Goal: Information Seeking & Learning: Learn about a topic

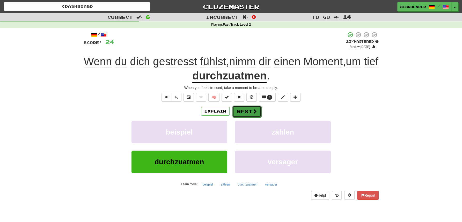
click at [243, 108] on button "Next" at bounding box center [247, 112] width 29 height 12
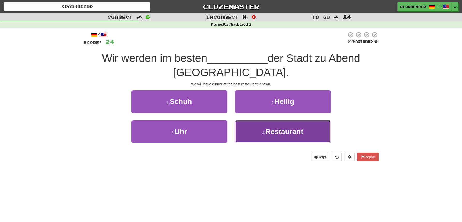
click at [284, 128] on span "Restaurant" at bounding box center [284, 132] width 38 height 8
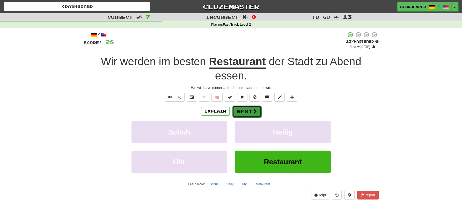
click at [247, 110] on button "Next" at bounding box center [247, 112] width 29 height 12
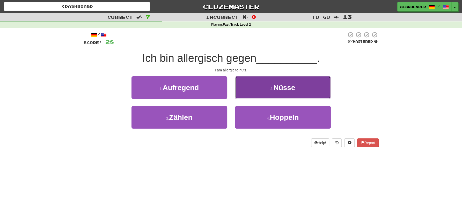
click at [287, 86] on span "Nüsse" at bounding box center [284, 88] width 22 height 8
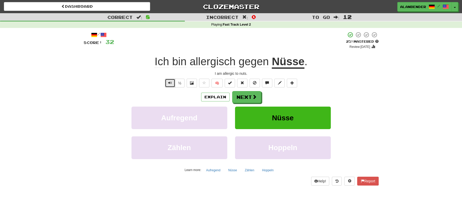
click at [170, 82] on span "Text-to-speech controls" at bounding box center [170, 83] width 4 height 4
click at [250, 97] on button "Next" at bounding box center [247, 97] width 29 height 12
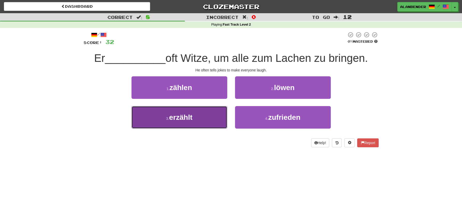
click at [186, 118] on span "erzählt" at bounding box center [180, 117] width 23 height 8
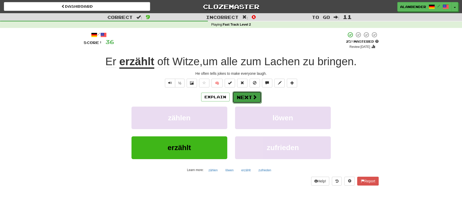
click at [251, 96] on button "Next" at bounding box center [247, 97] width 29 height 12
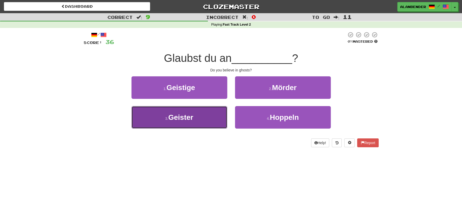
click at [185, 117] on span "Geister" at bounding box center [180, 117] width 25 height 8
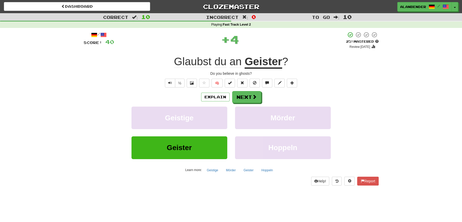
click at [253, 64] on u "Geister" at bounding box center [264, 61] width 38 height 13
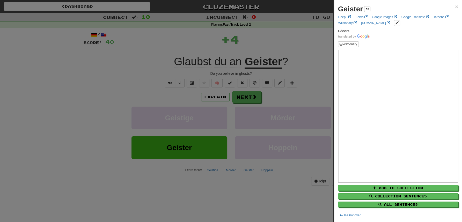
click at [264, 34] on div at bounding box center [231, 111] width 462 height 222
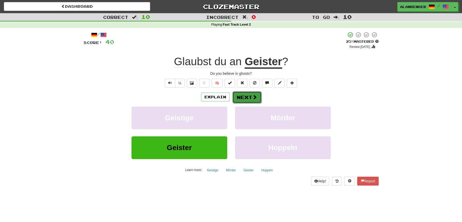
click at [243, 95] on button "Next" at bounding box center [247, 97] width 29 height 12
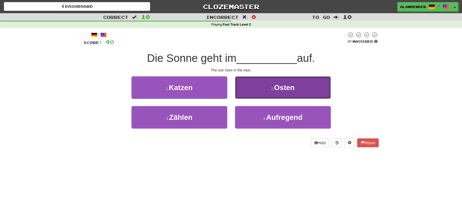
click at [284, 86] on span "Osten" at bounding box center [284, 88] width 20 height 8
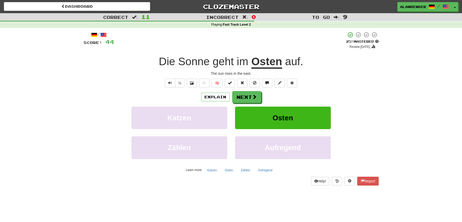
click at [79, 108] on div "Correct : 11 Incorrect : 0 To go : 9 Playing : Fast Track Level 2 / Score: 44 +…" at bounding box center [231, 103] width 462 height 180
click at [244, 96] on button "Next" at bounding box center [247, 97] width 29 height 12
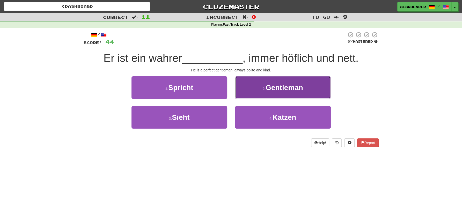
click at [284, 88] on span "Gentleman" at bounding box center [285, 88] width 38 height 8
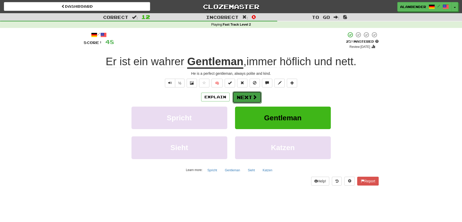
click at [246, 97] on button "Next" at bounding box center [247, 97] width 29 height 12
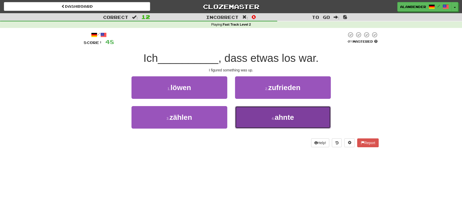
click at [291, 124] on button "4 . ahnte" at bounding box center [283, 117] width 96 height 23
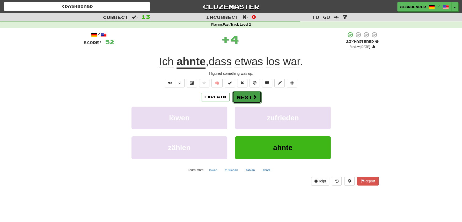
click at [248, 97] on button "Next" at bounding box center [247, 97] width 29 height 12
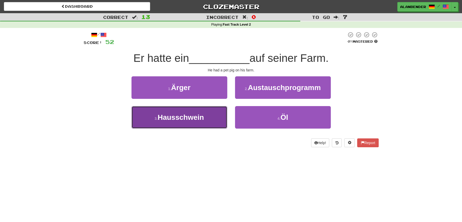
click at [190, 120] on span "Hausschwein" at bounding box center [181, 117] width 46 height 8
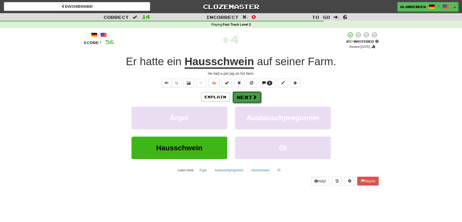
click at [251, 99] on button "Next" at bounding box center [247, 97] width 29 height 12
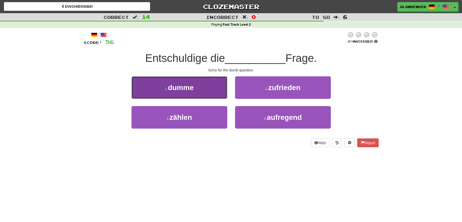
click at [198, 88] on button "1 . dumme" at bounding box center [180, 87] width 96 height 23
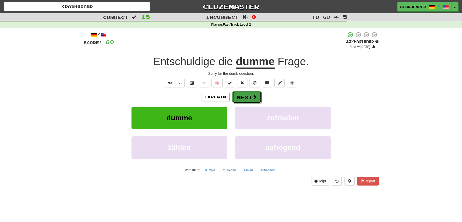
click at [254, 99] on span at bounding box center [254, 97] width 5 height 5
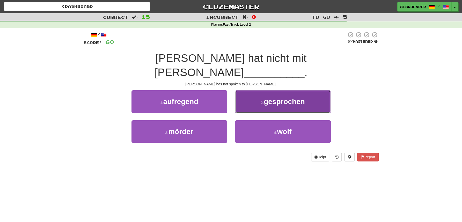
click at [292, 98] on span "gesprochen" at bounding box center [284, 102] width 41 height 8
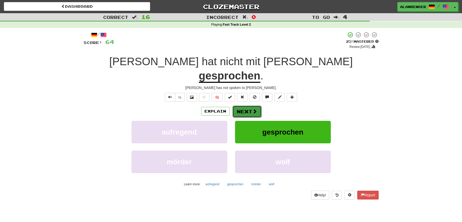
click at [245, 106] on button "Next" at bounding box center [247, 112] width 29 height 12
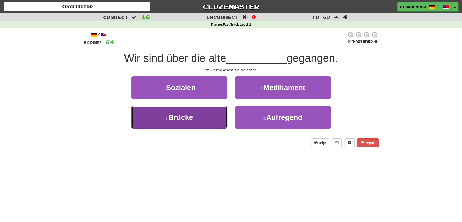
click at [189, 121] on span "Brücke" at bounding box center [181, 117] width 25 height 8
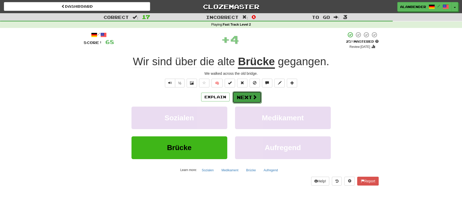
click at [250, 96] on button "Next" at bounding box center [247, 97] width 29 height 12
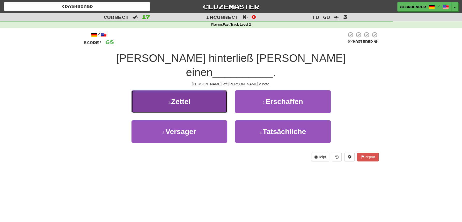
click at [181, 98] on span "Zettel" at bounding box center [180, 102] width 19 height 8
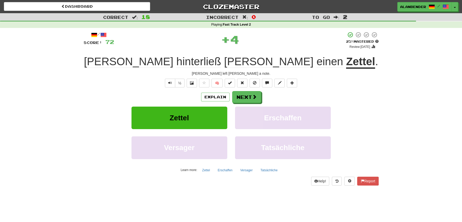
click at [346, 64] on u "Zettel" at bounding box center [360, 61] width 29 height 13
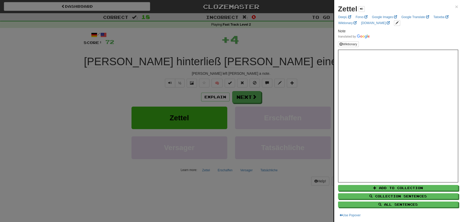
click at [265, 38] on div at bounding box center [231, 111] width 462 height 222
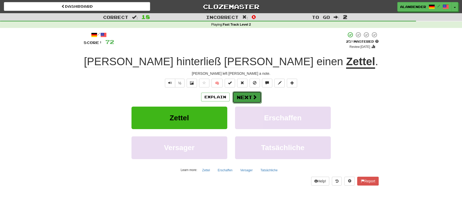
click at [247, 94] on button "Next" at bounding box center [247, 97] width 29 height 12
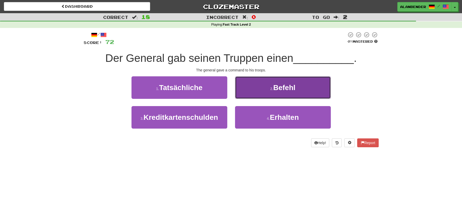
click at [281, 85] on span "Befehl" at bounding box center [284, 88] width 22 height 8
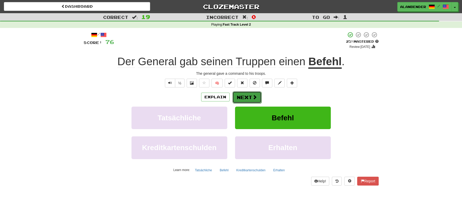
click at [248, 97] on button "Next" at bounding box center [247, 97] width 29 height 12
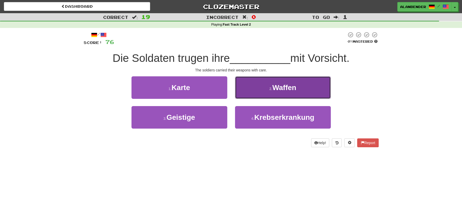
click at [295, 86] on span "Waffen" at bounding box center [284, 88] width 24 height 8
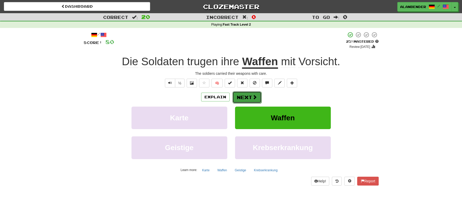
click at [251, 100] on button "Next" at bounding box center [247, 97] width 29 height 12
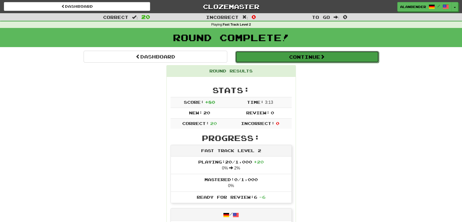
click at [328, 57] on button "Continue" at bounding box center [307, 57] width 144 height 12
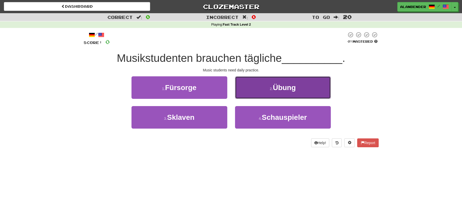
click at [277, 88] on span "Übung" at bounding box center [284, 88] width 23 height 8
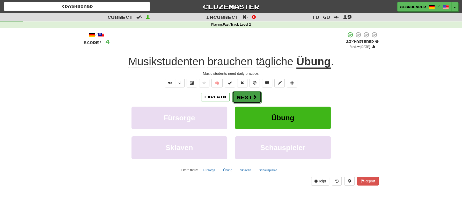
click at [250, 96] on button "Next" at bounding box center [247, 97] width 29 height 12
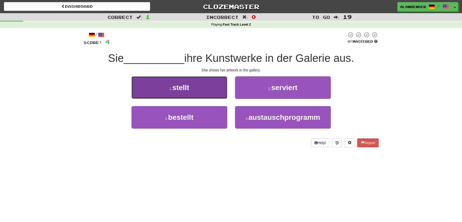
click at [184, 86] on span "stellt" at bounding box center [180, 88] width 17 height 8
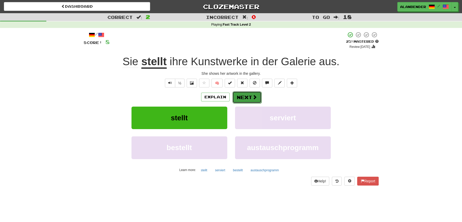
click at [240, 97] on button "Next" at bounding box center [247, 97] width 29 height 12
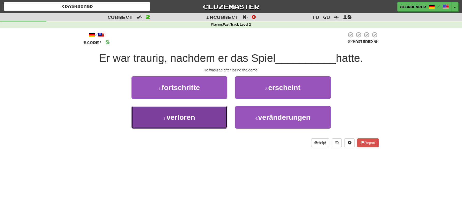
click at [186, 117] on span "verloren" at bounding box center [180, 117] width 29 height 8
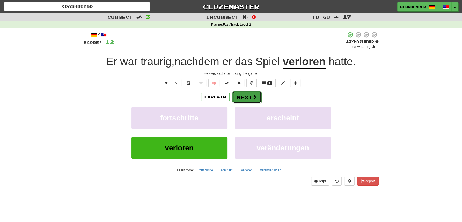
click at [248, 98] on button "Next" at bounding box center [247, 97] width 29 height 12
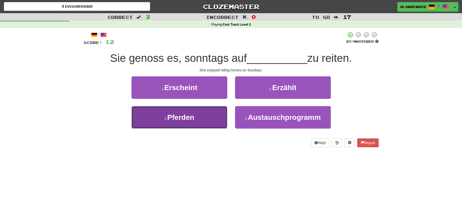
click at [183, 123] on button "3 . Pferden" at bounding box center [180, 117] width 96 height 23
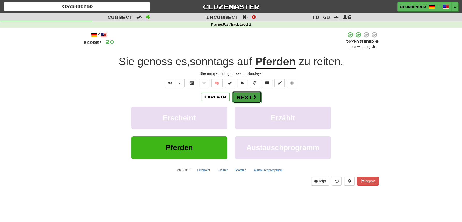
click at [250, 97] on button "Next" at bounding box center [247, 97] width 29 height 12
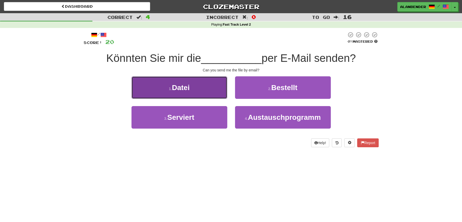
click at [186, 88] on span "Datei" at bounding box center [181, 88] width 18 height 8
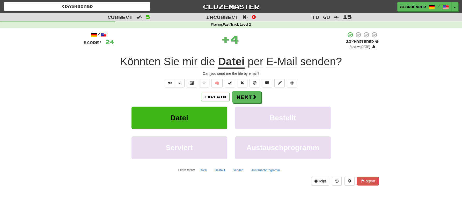
click at [235, 62] on u "Datei" at bounding box center [231, 61] width 27 height 13
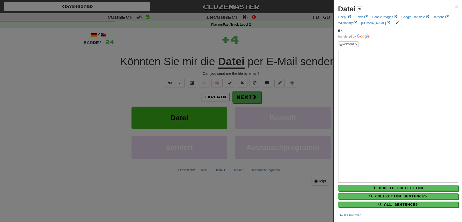
click at [257, 44] on div at bounding box center [231, 111] width 462 height 222
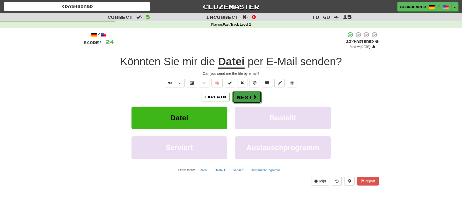
click at [244, 97] on button "Next" at bounding box center [247, 97] width 29 height 12
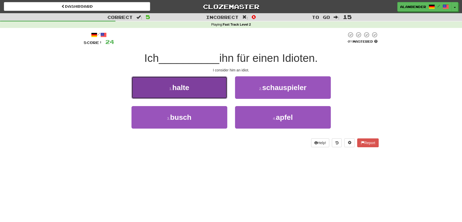
click at [183, 90] on span "halte" at bounding box center [180, 88] width 17 height 8
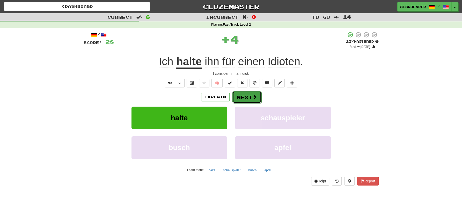
click at [247, 97] on button "Next" at bounding box center [247, 97] width 29 height 12
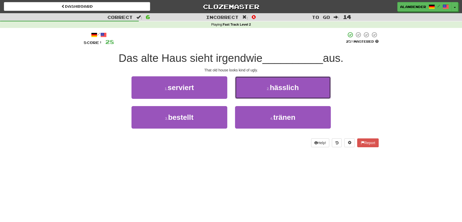
click at [273, 88] on span "hässlich" at bounding box center [284, 88] width 29 height 8
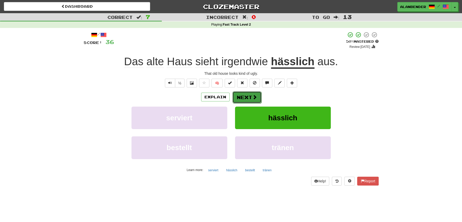
click at [247, 98] on button "Next" at bounding box center [247, 97] width 29 height 12
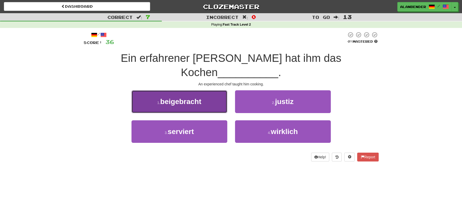
click at [199, 98] on span "beigebracht" at bounding box center [180, 102] width 41 height 8
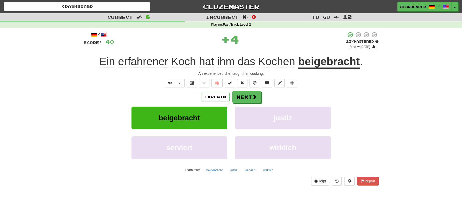
click at [319, 66] on u "beigebracht" at bounding box center [329, 61] width 62 height 13
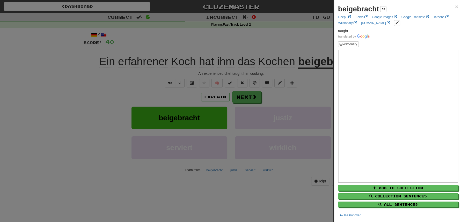
click at [300, 32] on div at bounding box center [231, 111] width 462 height 222
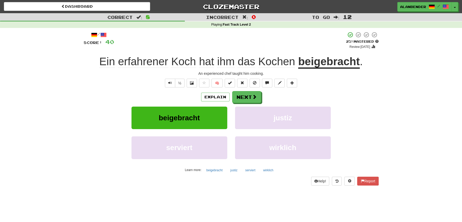
click at [158, 62] on span "erfahrener" at bounding box center [143, 61] width 50 height 12
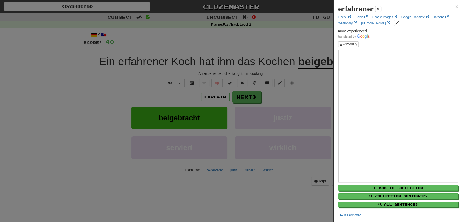
click at [174, 50] on div at bounding box center [231, 111] width 462 height 222
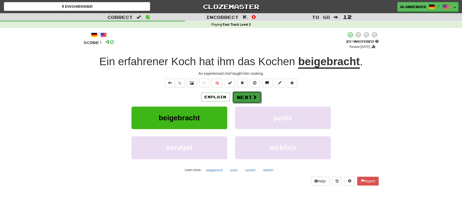
click at [247, 98] on button "Next" at bounding box center [247, 97] width 29 height 12
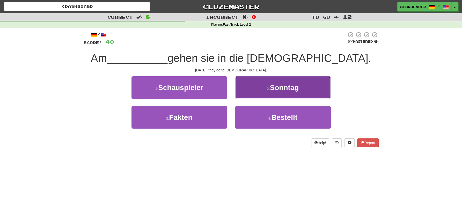
click at [281, 87] on span "Sonntag" at bounding box center [284, 88] width 29 height 8
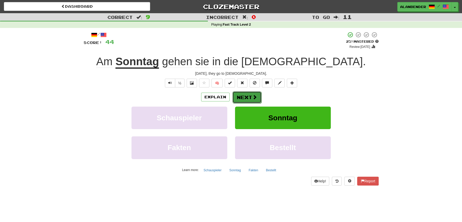
click at [250, 96] on button "Next" at bounding box center [247, 97] width 29 height 12
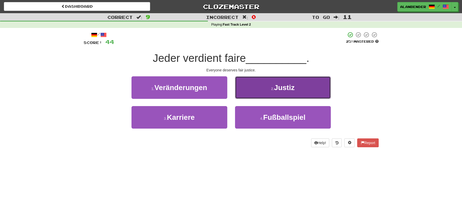
click at [289, 89] on span "Justiz" at bounding box center [284, 88] width 20 height 8
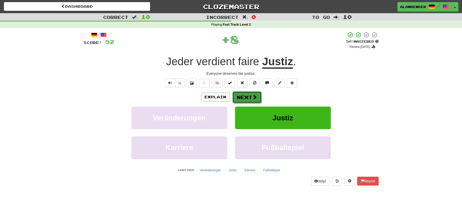
click at [254, 98] on span at bounding box center [254, 97] width 5 height 5
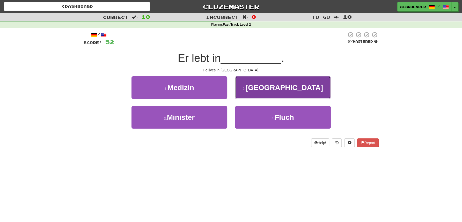
click at [285, 89] on span "[GEOGRAPHIC_DATA]" at bounding box center [284, 88] width 77 height 8
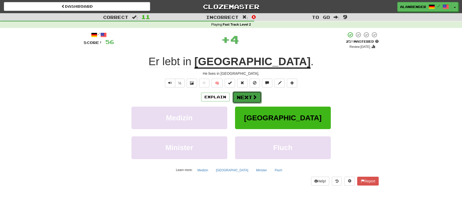
click at [247, 98] on button "Next" at bounding box center [247, 97] width 29 height 12
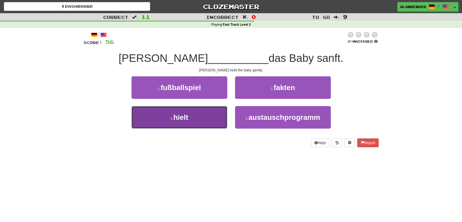
click at [181, 116] on span "hielt" at bounding box center [180, 117] width 15 height 8
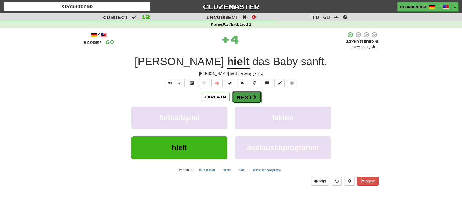
click at [249, 95] on button "Next" at bounding box center [247, 97] width 29 height 12
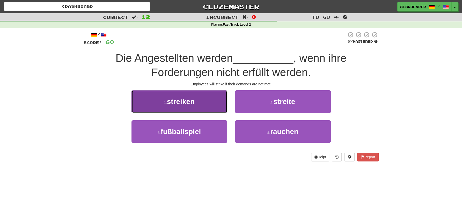
click at [188, 106] on button "1 . streiken" at bounding box center [180, 101] width 96 height 23
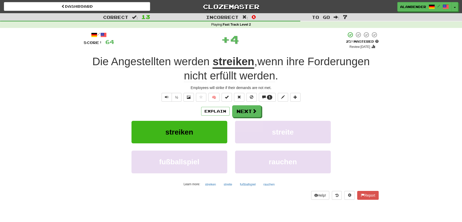
click at [231, 61] on u "streiken" at bounding box center [234, 61] width 42 height 13
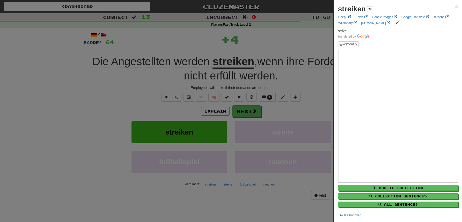
click at [270, 39] on div at bounding box center [231, 111] width 462 height 222
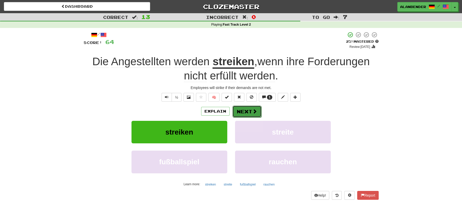
click at [244, 111] on button "Next" at bounding box center [247, 112] width 29 height 12
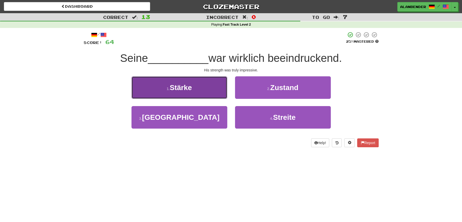
click at [187, 87] on span "Stärke" at bounding box center [181, 88] width 22 height 8
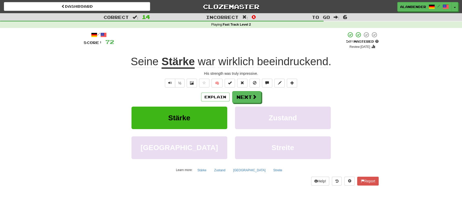
click at [171, 197] on div "Dashboard Clozemaster AlanBender / Toggle Dropdown Dashboard Leaderboard Activi…" at bounding box center [231, 111] width 462 height 222
click at [246, 95] on button "Next" at bounding box center [247, 97] width 29 height 12
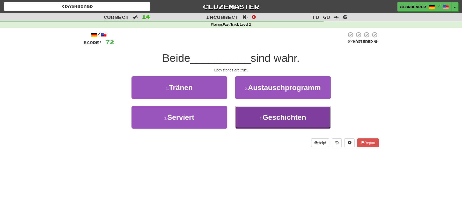
click at [276, 117] on span "Geschichten" at bounding box center [285, 117] width 44 height 8
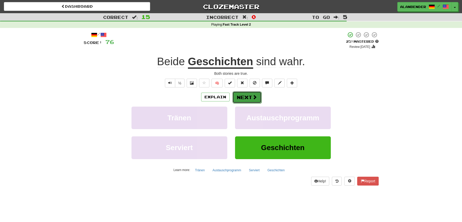
click at [244, 97] on button "Next" at bounding box center [247, 97] width 29 height 12
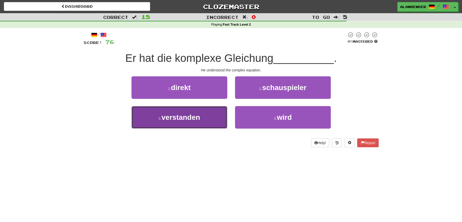
click at [183, 119] on span "verstanden" at bounding box center [181, 117] width 39 height 8
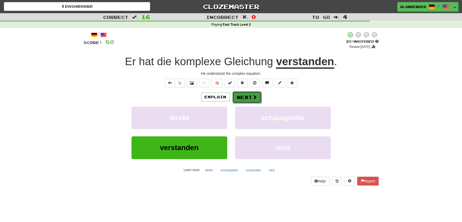
click at [249, 96] on button "Next" at bounding box center [247, 97] width 29 height 12
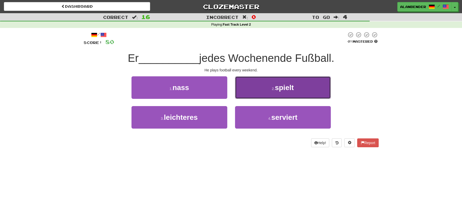
click at [284, 88] on span "spielt" at bounding box center [284, 88] width 19 height 8
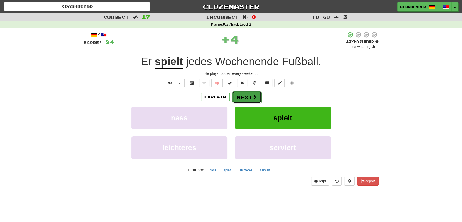
click at [249, 99] on button "Next" at bounding box center [247, 97] width 29 height 12
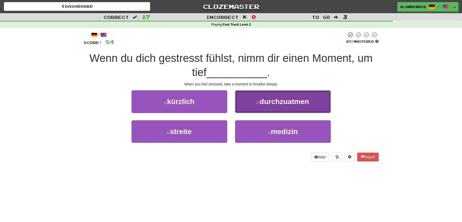
click at [282, 102] on span "durchzuatmen" at bounding box center [284, 102] width 49 height 8
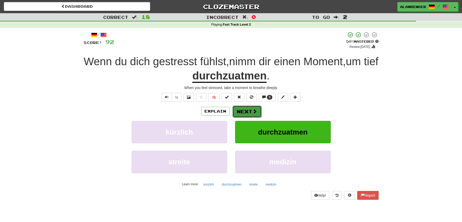
click at [249, 111] on button "Next" at bounding box center [247, 112] width 29 height 12
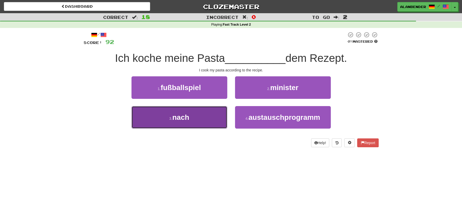
click at [181, 119] on span "nach" at bounding box center [180, 117] width 17 height 8
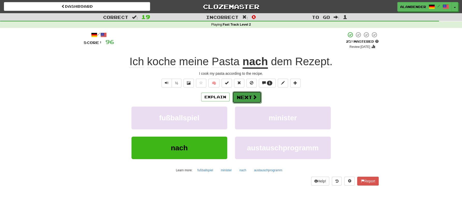
click at [245, 99] on button "Next" at bounding box center [247, 97] width 29 height 12
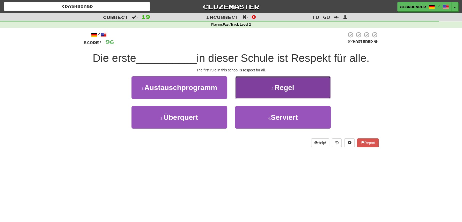
click at [289, 84] on span "Regel" at bounding box center [284, 88] width 20 height 8
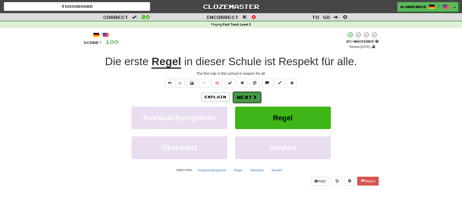
click at [253, 96] on span at bounding box center [254, 97] width 5 height 5
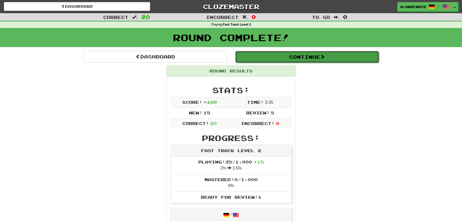
click at [315, 57] on button "Continue" at bounding box center [307, 57] width 144 height 12
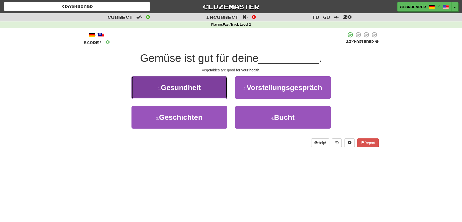
click at [193, 87] on span "Gesundheit" at bounding box center [181, 88] width 40 height 8
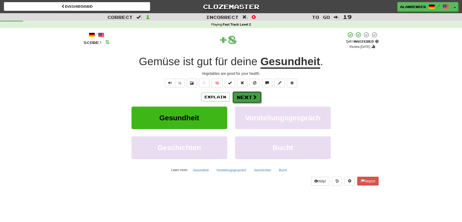
click at [245, 97] on button "Next" at bounding box center [247, 97] width 29 height 12
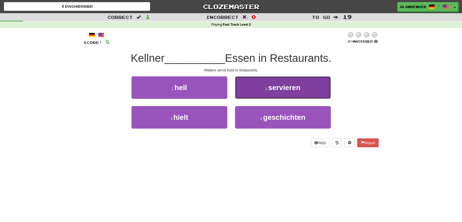
click at [285, 84] on span "servieren" at bounding box center [284, 88] width 32 height 8
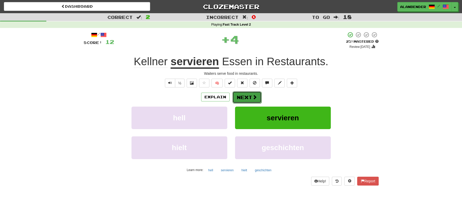
click at [240, 98] on button "Next" at bounding box center [247, 97] width 29 height 12
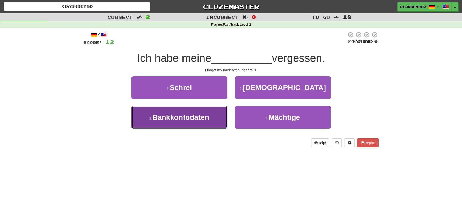
click at [198, 117] on span "Bankkontodaten" at bounding box center [181, 117] width 57 height 8
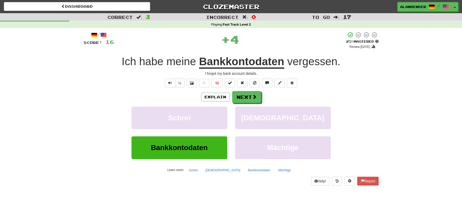
click at [263, 61] on u "Bankkontodaten" at bounding box center [241, 61] width 85 height 13
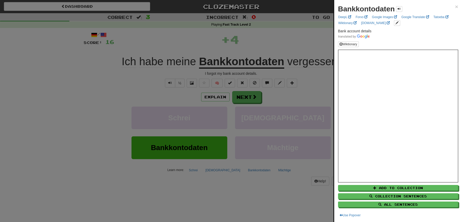
click at [281, 37] on div at bounding box center [231, 111] width 462 height 222
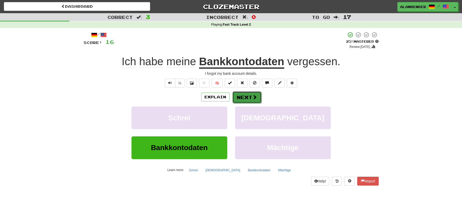
click at [242, 97] on button "Next" at bounding box center [247, 97] width 29 height 12
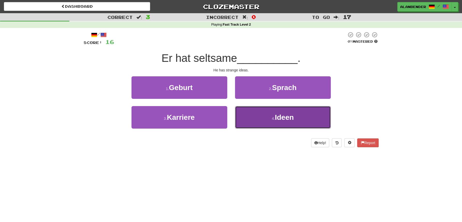
click at [279, 118] on span "Ideen" at bounding box center [284, 117] width 19 height 8
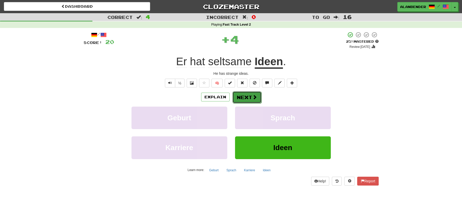
click at [240, 98] on button "Next" at bounding box center [247, 97] width 29 height 12
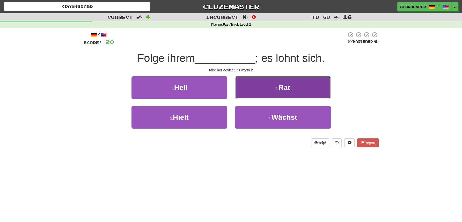
click at [289, 83] on button "2 . Rat" at bounding box center [283, 87] width 96 height 23
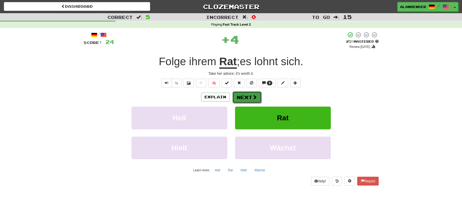
click at [246, 96] on button "Next" at bounding box center [247, 97] width 29 height 12
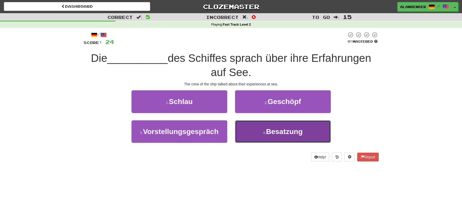
click at [276, 134] on span "Besatzung" at bounding box center [284, 132] width 37 height 8
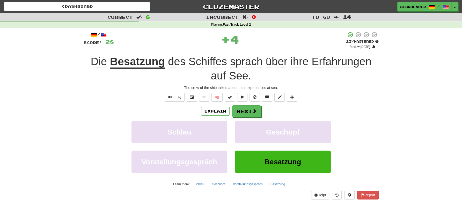
click at [136, 66] on u "Besatzung" at bounding box center [137, 61] width 55 height 13
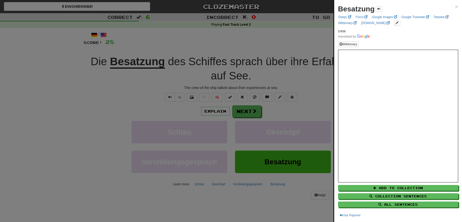
click at [160, 36] on div at bounding box center [231, 111] width 462 height 222
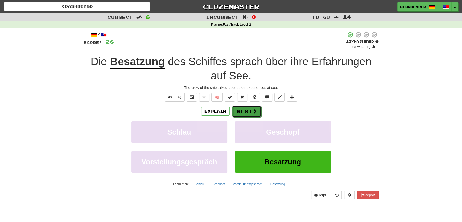
click at [248, 112] on button "Next" at bounding box center [247, 112] width 29 height 12
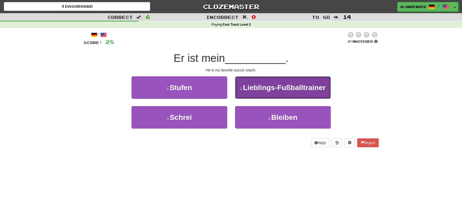
click at [262, 89] on span "Lieblings-Fußballtrainer" at bounding box center [284, 88] width 83 height 8
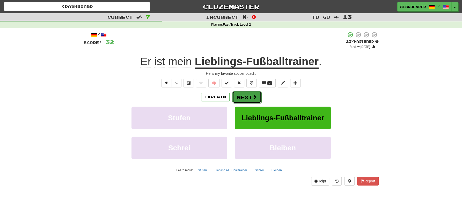
click at [245, 98] on button "Next" at bounding box center [247, 97] width 29 height 12
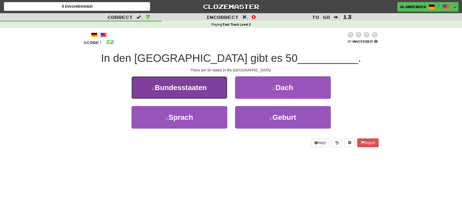
click at [192, 92] on span "Bundesstaaten" at bounding box center [181, 88] width 52 height 8
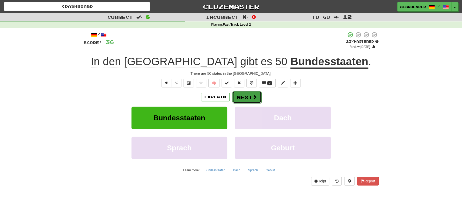
click at [247, 96] on button "Next" at bounding box center [247, 97] width 29 height 12
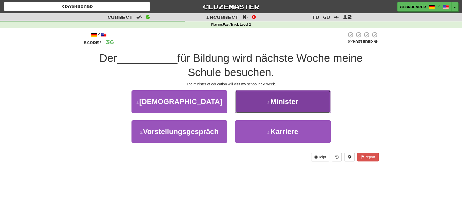
click at [284, 102] on span "Minister" at bounding box center [285, 102] width 28 height 8
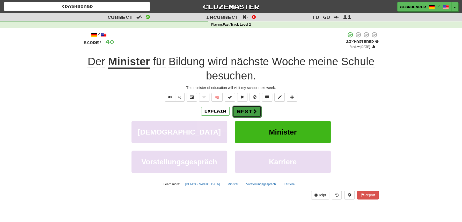
click at [244, 111] on button "Next" at bounding box center [247, 112] width 29 height 12
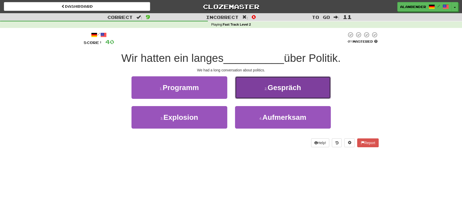
click at [292, 89] on span "Gespräch" at bounding box center [284, 88] width 33 height 8
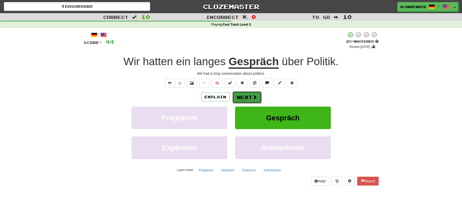
click at [246, 99] on button "Next" at bounding box center [247, 97] width 29 height 12
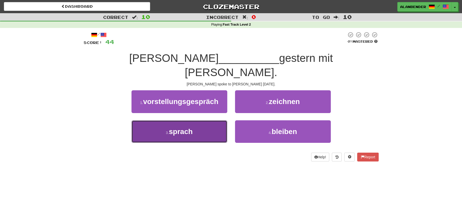
click at [185, 128] on span "sprach" at bounding box center [181, 132] width 24 height 8
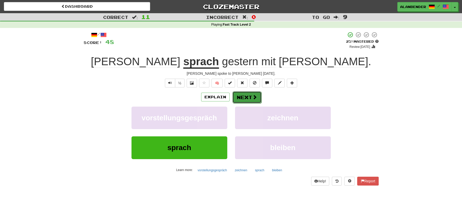
click at [243, 98] on button "Next" at bounding box center [247, 97] width 29 height 12
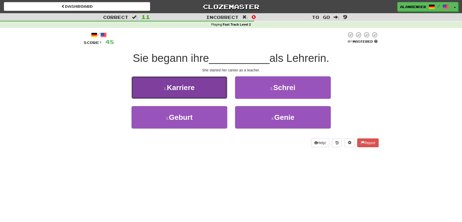
click at [200, 90] on button "1 . Karriere" at bounding box center [180, 87] width 96 height 23
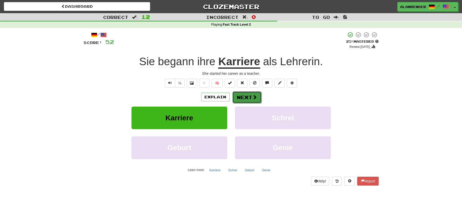
click at [249, 97] on button "Next" at bounding box center [247, 97] width 29 height 12
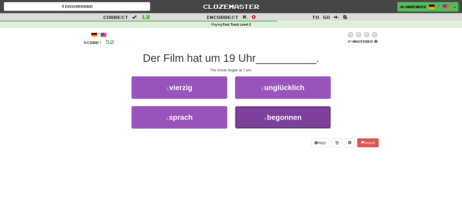
click at [299, 117] on span "begonnen" at bounding box center [284, 117] width 35 height 8
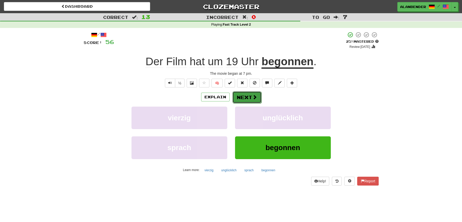
click at [242, 95] on button "Next" at bounding box center [247, 97] width 29 height 12
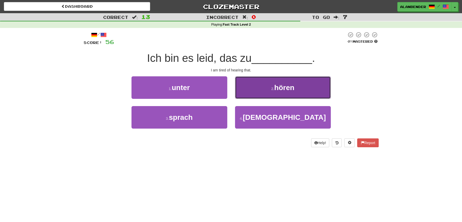
click at [284, 85] on span "hören" at bounding box center [284, 88] width 20 height 8
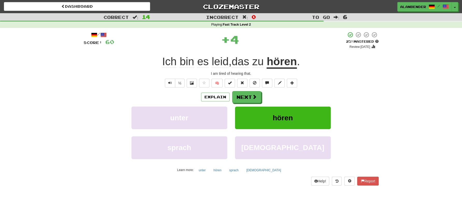
click at [279, 62] on u "hören" at bounding box center [282, 61] width 30 height 13
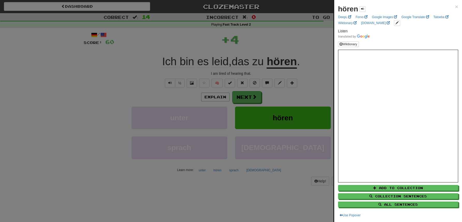
click at [260, 43] on div at bounding box center [231, 111] width 462 height 222
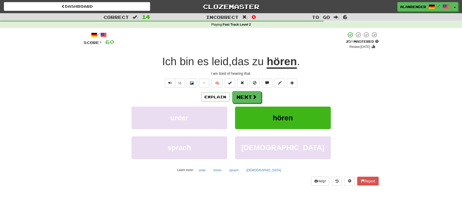
click at [218, 63] on span "leid" at bounding box center [220, 61] width 17 height 12
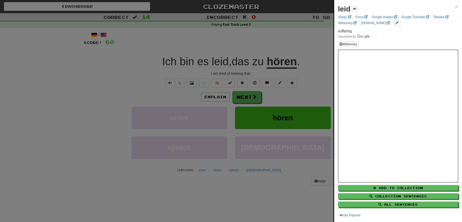
click at [209, 33] on div at bounding box center [231, 111] width 462 height 222
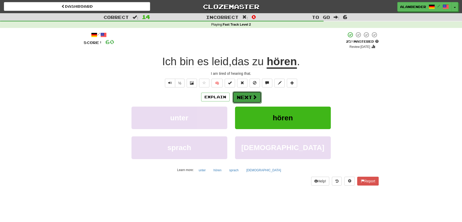
click at [251, 95] on button "Next" at bounding box center [247, 97] width 29 height 12
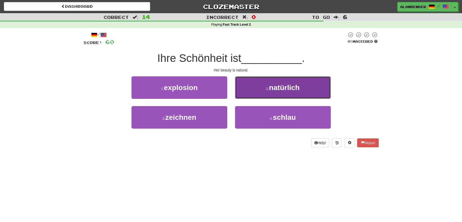
click at [283, 87] on span "natürlich" at bounding box center [284, 88] width 31 height 8
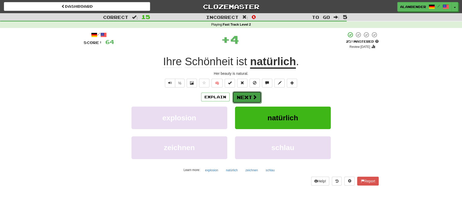
click at [240, 95] on button "Next" at bounding box center [247, 97] width 29 height 12
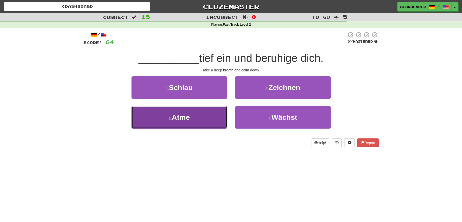
click at [185, 117] on span "Atme" at bounding box center [181, 117] width 18 height 8
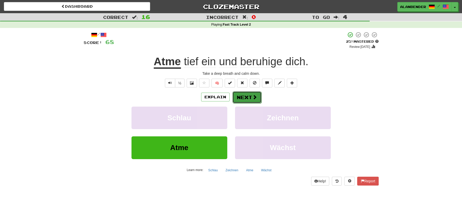
click at [245, 98] on button "Next" at bounding box center [247, 97] width 29 height 12
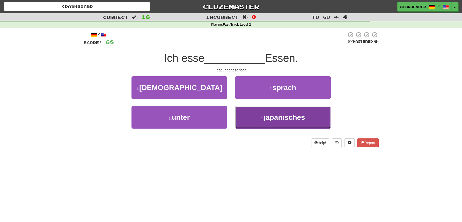
click at [295, 112] on button "4 . [DEMOGRAPHIC_DATA]" at bounding box center [283, 117] width 96 height 23
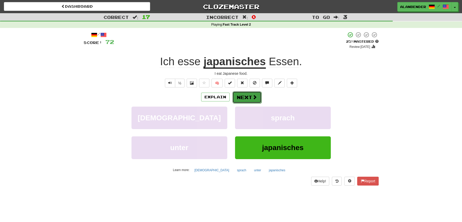
click at [244, 96] on button "Next" at bounding box center [247, 97] width 29 height 12
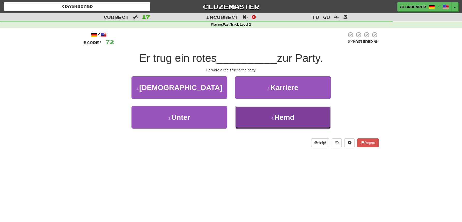
click at [286, 121] on span "Hemd" at bounding box center [284, 117] width 20 height 8
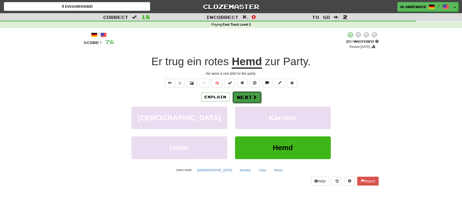
click at [248, 98] on button "Next" at bounding box center [247, 97] width 29 height 12
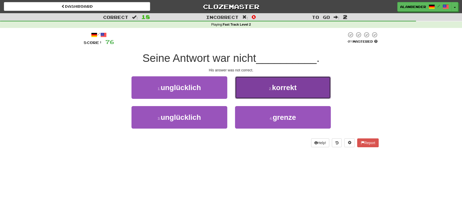
click at [278, 84] on span "korrekt" at bounding box center [284, 88] width 25 height 8
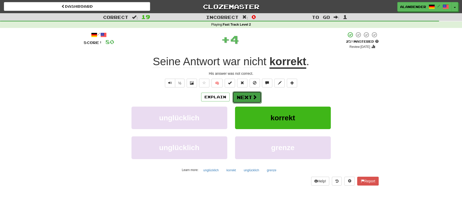
click at [243, 98] on button "Next" at bounding box center [247, 97] width 29 height 12
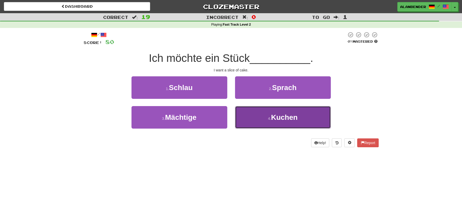
click at [276, 120] on span "Kuchen" at bounding box center [284, 117] width 27 height 8
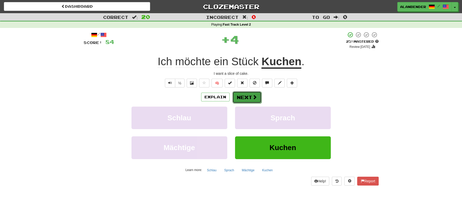
click at [246, 97] on button "Next" at bounding box center [247, 97] width 29 height 12
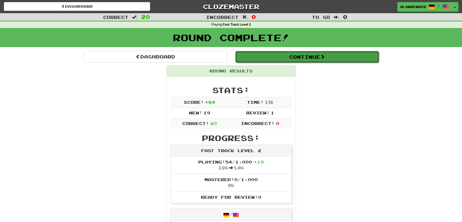
click at [259, 59] on button "Continue" at bounding box center [307, 57] width 144 height 12
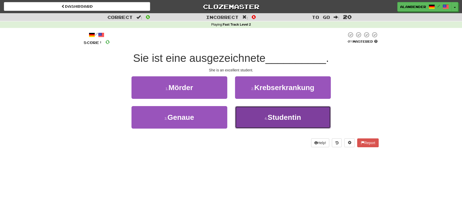
click at [291, 115] on span "Studentin" at bounding box center [284, 117] width 33 height 8
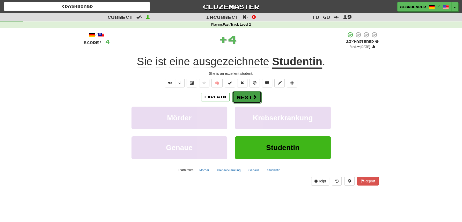
click at [249, 99] on button "Next" at bounding box center [247, 97] width 29 height 12
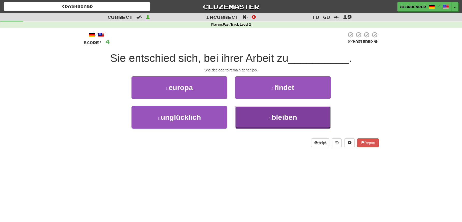
click at [289, 119] on span "bleiben" at bounding box center [284, 117] width 25 height 8
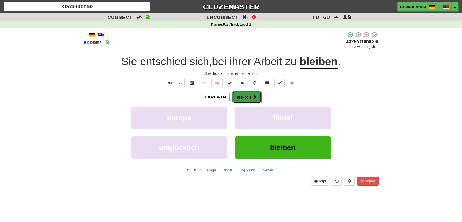
click at [245, 98] on button "Next" at bounding box center [247, 97] width 29 height 12
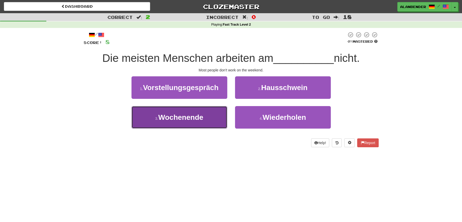
click at [181, 117] on span "Wochenende" at bounding box center [180, 117] width 45 height 8
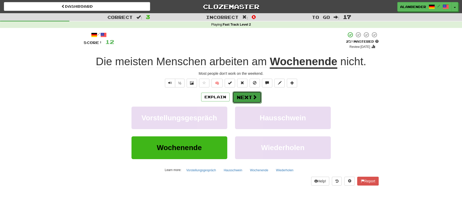
click at [242, 98] on button "Next" at bounding box center [247, 97] width 29 height 12
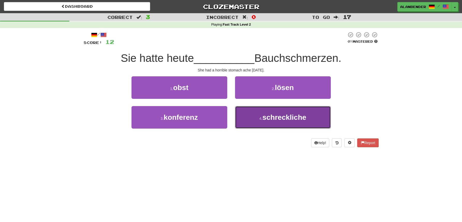
click at [299, 114] on span "schreckliche" at bounding box center [285, 117] width 44 height 8
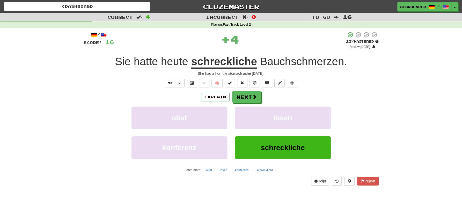
click at [235, 61] on u "schreckliche" at bounding box center [224, 61] width 66 height 13
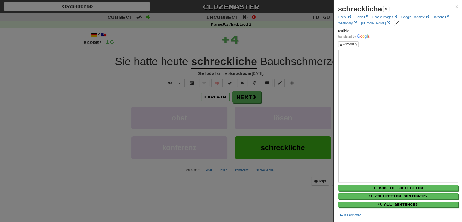
click at [265, 35] on div at bounding box center [231, 111] width 462 height 222
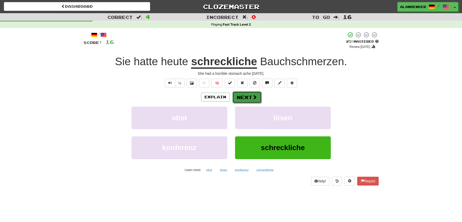
click at [243, 98] on button "Next" at bounding box center [247, 97] width 29 height 12
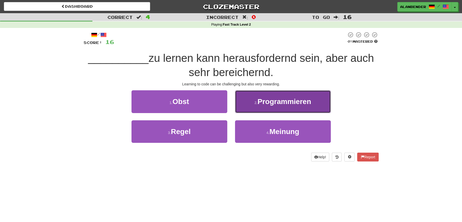
click at [274, 102] on span "Programmieren" at bounding box center [285, 102] width 54 height 8
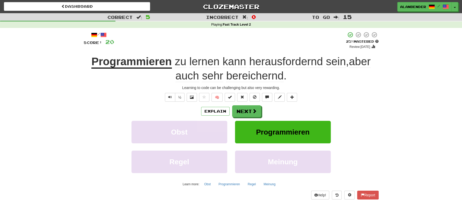
click at [287, 61] on span "herausfordernd" at bounding box center [286, 61] width 74 height 12
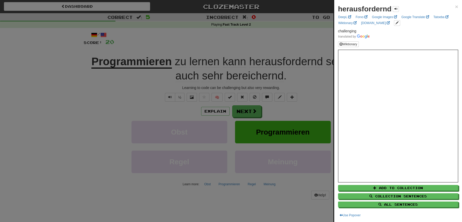
click at [287, 33] on div at bounding box center [231, 111] width 462 height 222
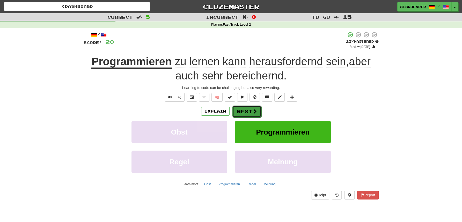
click at [244, 113] on button "Next" at bounding box center [247, 112] width 29 height 12
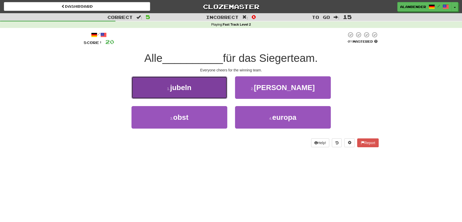
click at [179, 91] on span "jubeln" at bounding box center [180, 88] width 21 height 8
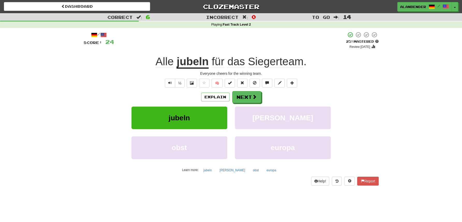
click at [284, 64] on span "Siegerteam" at bounding box center [276, 61] width 56 height 12
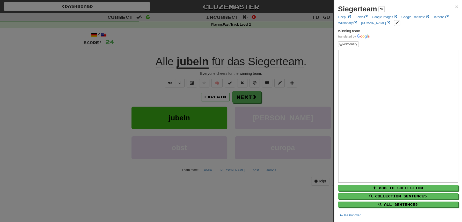
click at [260, 35] on div at bounding box center [231, 111] width 462 height 222
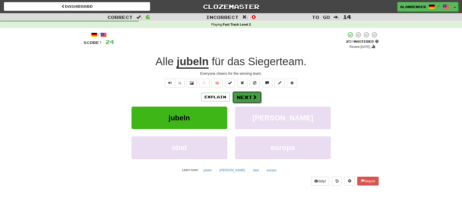
click at [243, 99] on button "Next" at bounding box center [247, 97] width 29 height 12
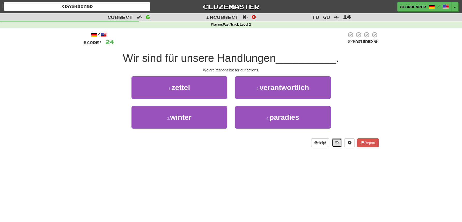
click at [338, 144] on button at bounding box center [337, 143] width 10 height 9
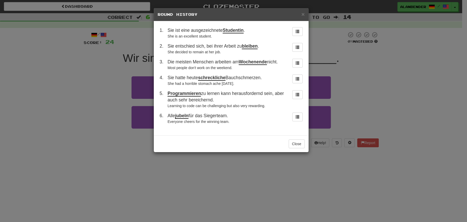
click at [387, 88] on div "× Round History 1 . Sie ist eine ausgezeichnete Studentin . She is an excellent…" at bounding box center [233, 111] width 467 height 222
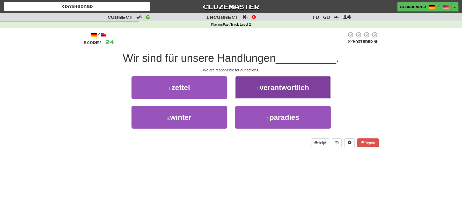
click at [296, 92] on button "2 . verantwortlich" at bounding box center [283, 87] width 96 height 23
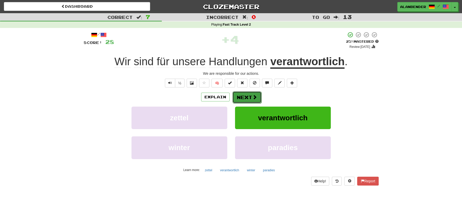
click at [249, 96] on button "Next" at bounding box center [247, 97] width 29 height 12
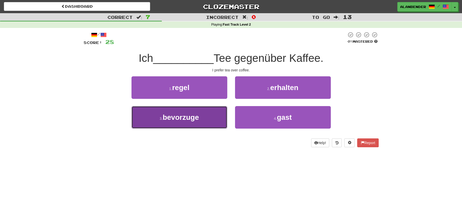
click at [193, 116] on span "bevorzuge" at bounding box center [181, 117] width 36 height 8
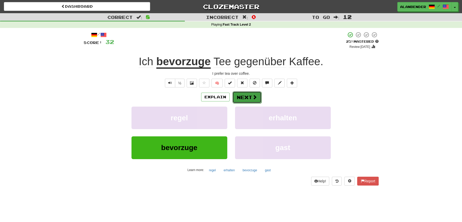
click at [253, 96] on span at bounding box center [254, 97] width 5 height 5
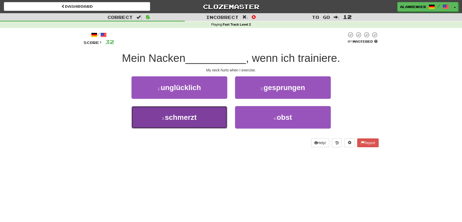
click at [187, 119] on span "schmerzt" at bounding box center [181, 117] width 32 height 8
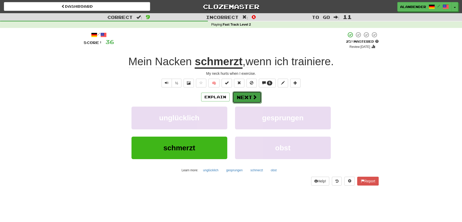
click at [244, 94] on button "Next" at bounding box center [247, 97] width 29 height 12
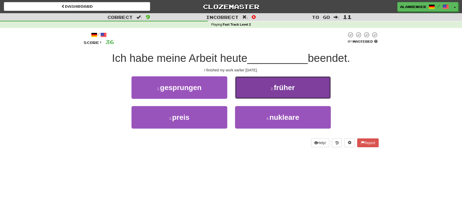
click at [287, 88] on span "früher" at bounding box center [284, 88] width 21 height 8
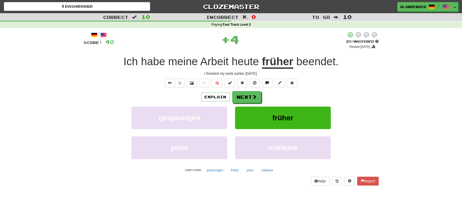
click at [320, 59] on span "beendet" at bounding box center [315, 61] width 39 height 12
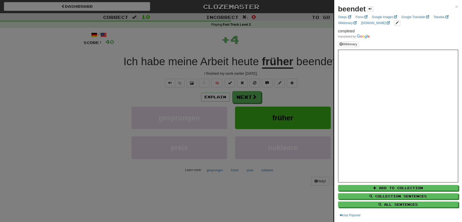
click at [307, 37] on div at bounding box center [231, 111] width 462 height 222
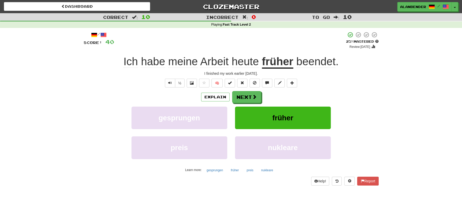
click at [191, 197] on div "Dashboard Clozemaster AlanBender / Toggle Dropdown Dashboard Leaderboard Activi…" at bounding box center [231, 111] width 462 height 222
click at [249, 97] on button "Next" at bounding box center [247, 97] width 29 height 12
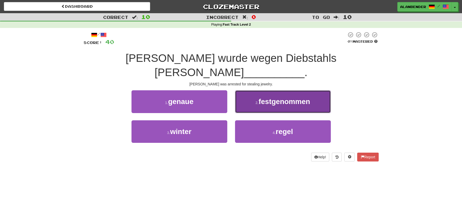
click at [275, 98] on span "festgenommen" at bounding box center [285, 102] width 52 height 8
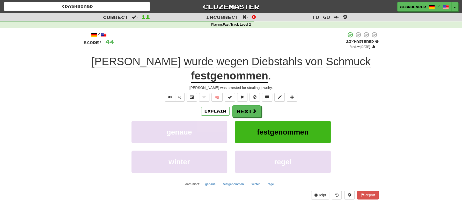
click at [326, 59] on span "Schmuck" at bounding box center [348, 61] width 45 height 12
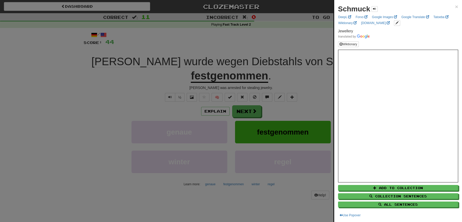
click at [276, 38] on div at bounding box center [231, 111] width 462 height 222
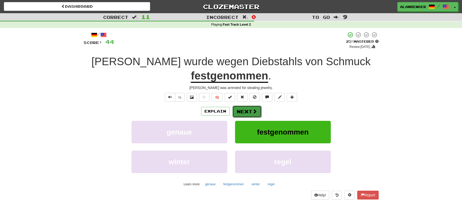
click at [243, 113] on button "Next" at bounding box center [247, 112] width 29 height 12
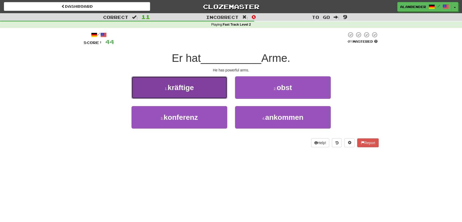
click at [182, 92] on span "kräftige" at bounding box center [181, 88] width 26 height 8
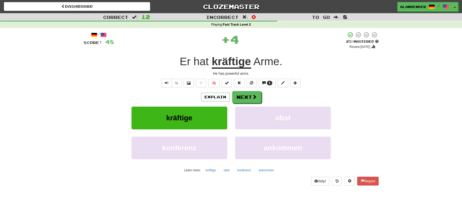
click at [230, 66] on u "kräftige" at bounding box center [231, 61] width 39 height 13
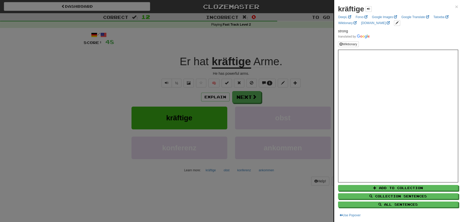
click at [257, 41] on div at bounding box center [231, 111] width 462 height 222
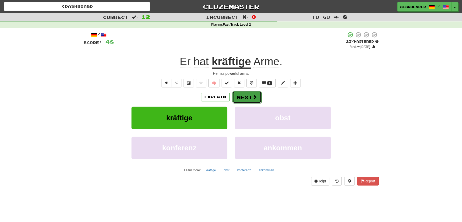
click at [247, 101] on button "Next" at bounding box center [247, 97] width 29 height 12
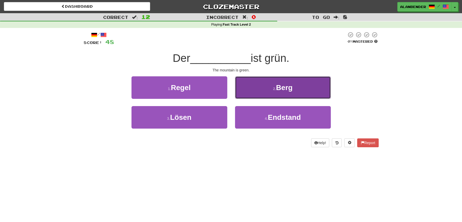
click at [289, 88] on span "Berg" at bounding box center [284, 88] width 17 height 8
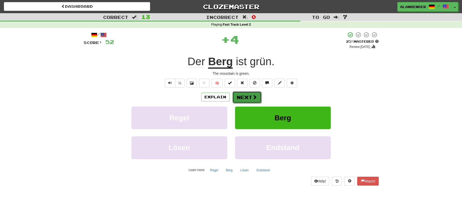
click at [242, 97] on button "Next" at bounding box center [247, 97] width 29 height 12
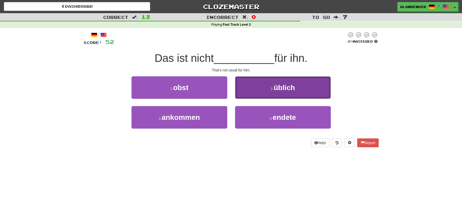
click at [285, 90] on span "üblich" at bounding box center [284, 88] width 21 height 8
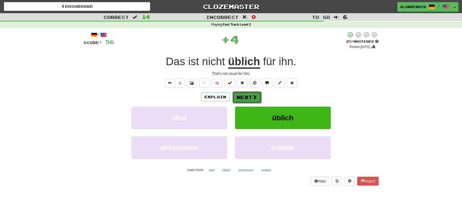
click at [244, 96] on button "Next" at bounding box center [247, 97] width 29 height 12
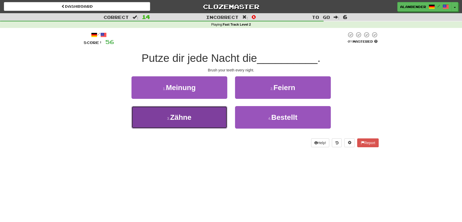
click at [185, 116] on span "Zähne" at bounding box center [180, 117] width 21 height 8
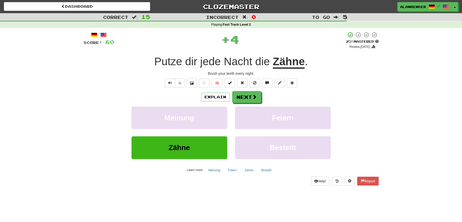
click at [289, 62] on u "Zähne" at bounding box center [289, 61] width 32 height 13
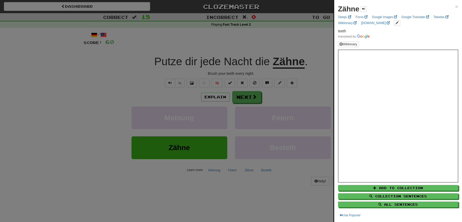
click at [261, 42] on div at bounding box center [231, 111] width 462 height 222
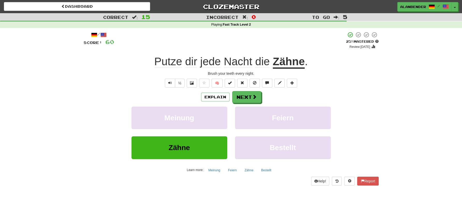
click at [292, 66] on u "Zähne" at bounding box center [289, 61] width 32 height 13
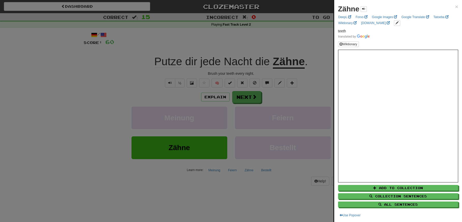
click at [256, 46] on div at bounding box center [231, 111] width 462 height 222
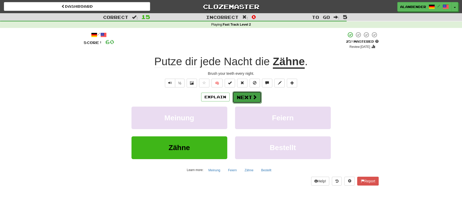
click at [248, 97] on button "Next" at bounding box center [247, 97] width 29 height 12
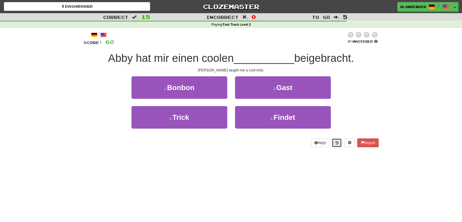
click at [339, 143] on button at bounding box center [337, 143] width 10 height 9
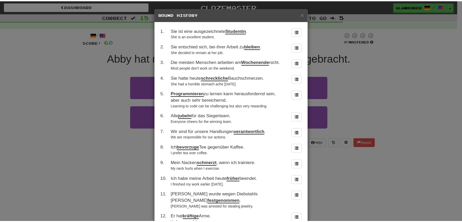
scroll to position [86, 0]
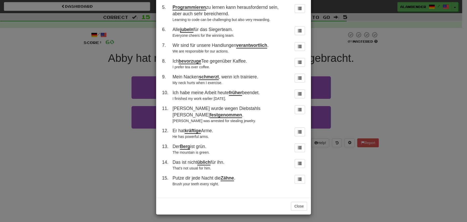
click at [398, 92] on div "× Round History 1 . Sie ist eine ausgezeichnete Studentin . She is an excellent…" at bounding box center [233, 111] width 467 height 222
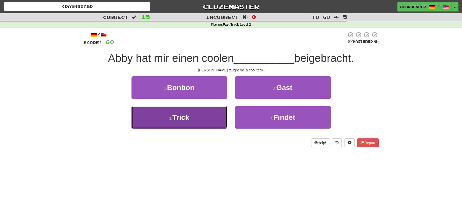
click at [179, 118] on span "Trick" at bounding box center [180, 117] width 17 height 8
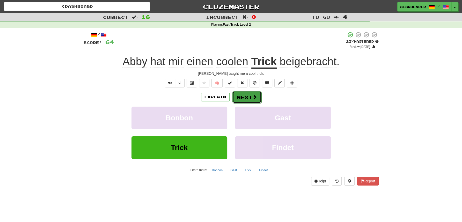
click at [247, 96] on button "Next" at bounding box center [247, 97] width 29 height 12
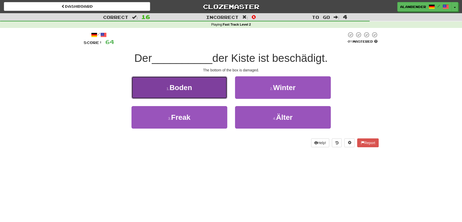
click at [192, 93] on button "1 . Boden" at bounding box center [180, 87] width 96 height 23
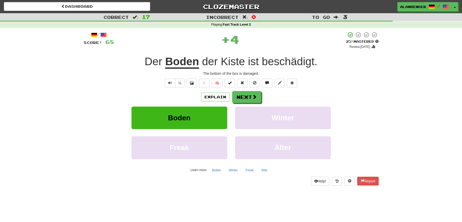
click at [188, 60] on u "Boden" at bounding box center [182, 61] width 34 height 13
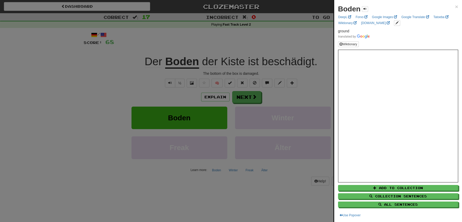
click at [190, 35] on div at bounding box center [231, 111] width 462 height 222
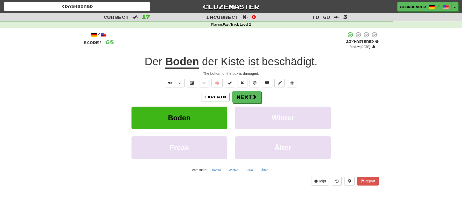
click at [279, 62] on span "beschädigt" at bounding box center [288, 61] width 53 height 12
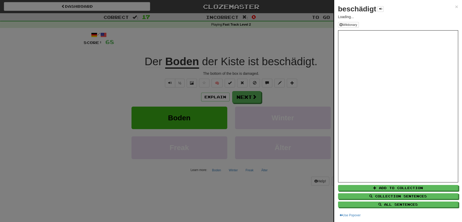
click at [277, 38] on div at bounding box center [231, 111] width 462 height 222
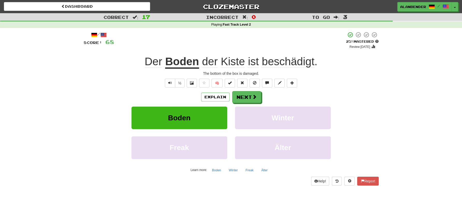
click at [280, 64] on span "beschädigt" at bounding box center [288, 61] width 53 height 12
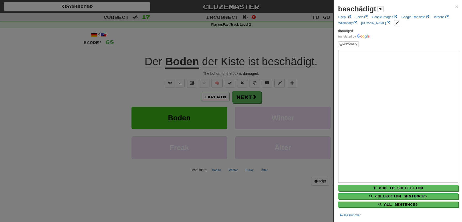
click at [274, 42] on div at bounding box center [231, 111] width 462 height 222
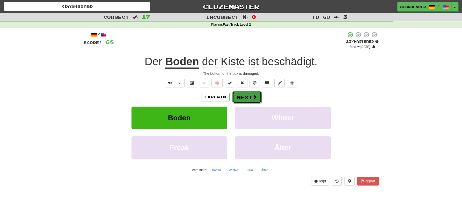
click at [241, 96] on button "Next" at bounding box center [247, 97] width 29 height 12
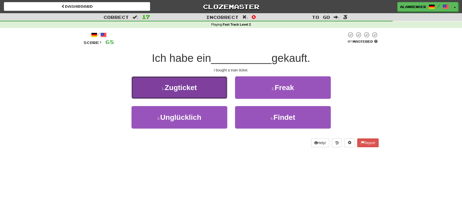
click at [176, 93] on button "1 . Zugticket" at bounding box center [180, 87] width 96 height 23
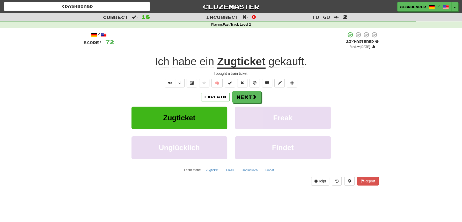
click at [250, 62] on u "Zugticket" at bounding box center [241, 61] width 48 height 13
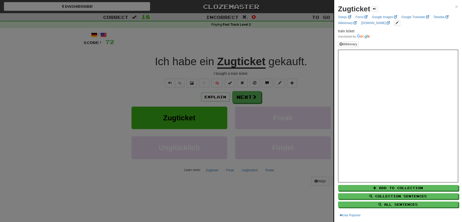
click at [265, 44] on div at bounding box center [231, 111] width 462 height 222
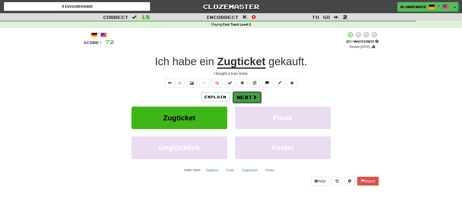
click at [241, 97] on button "Next" at bounding box center [247, 97] width 29 height 12
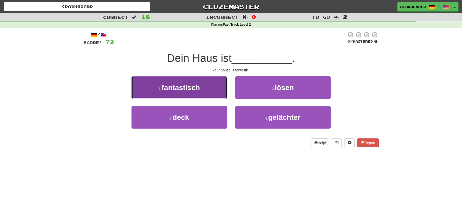
click at [191, 89] on span "fantastisch" at bounding box center [181, 88] width 38 height 8
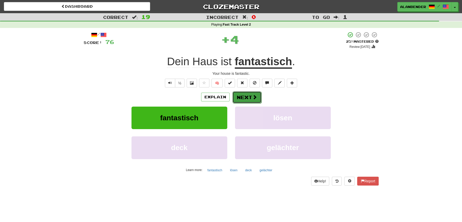
click at [247, 96] on button "Next" at bounding box center [247, 97] width 29 height 12
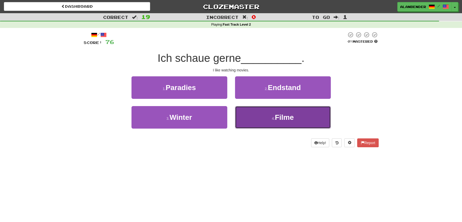
click at [287, 121] on span "Filme" at bounding box center [284, 117] width 19 height 8
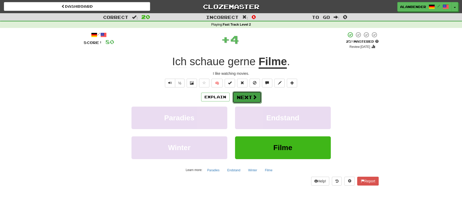
click at [246, 96] on button "Next" at bounding box center [247, 97] width 29 height 12
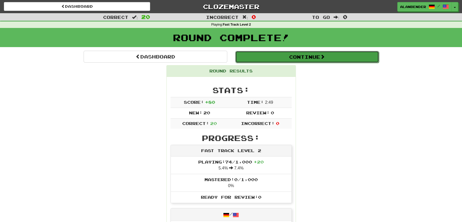
click at [283, 59] on button "Continue" at bounding box center [307, 57] width 144 height 12
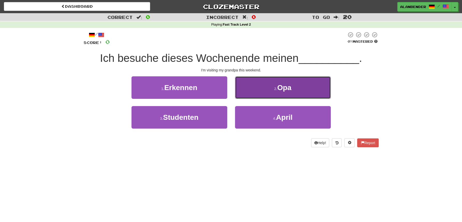
click at [281, 84] on span "Opa" at bounding box center [284, 88] width 14 height 8
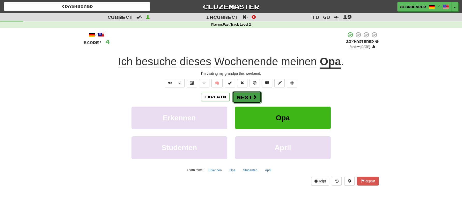
click at [244, 97] on button "Next" at bounding box center [247, 97] width 29 height 12
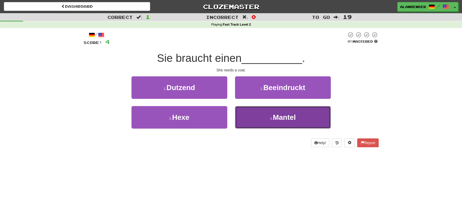
click at [293, 121] on span "Mantel" at bounding box center [284, 117] width 23 height 8
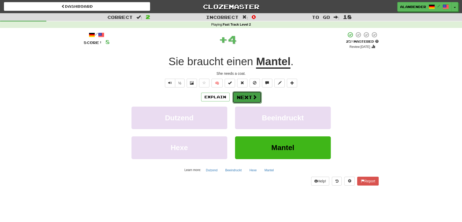
click at [245, 99] on button "Next" at bounding box center [247, 97] width 29 height 12
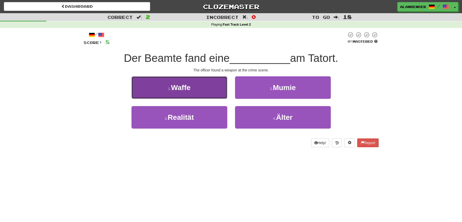
click at [180, 90] on span "Waffe" at bounding box center [180, 88] width 19 height 8
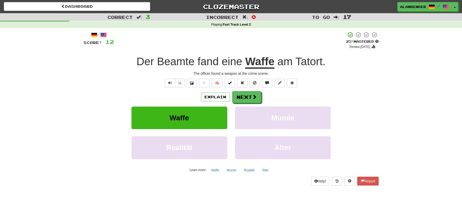
click at [180, 62] on span "Beamte" at bounding box center [176, 61] width 38 height 12
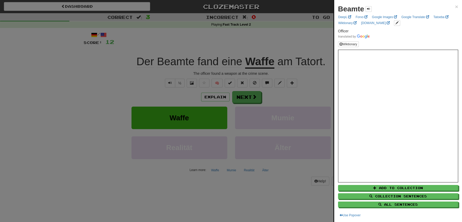
click at [203, 39] on div at bounding box center [231, 111] width 462 height 222
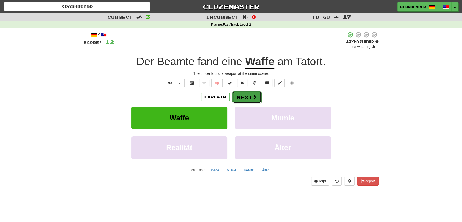
click at [246, 95] on button "Next" at bounding box center [247, 97] width 29 height 12
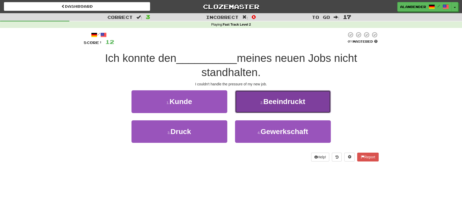
click at [281, 103] on span "Beeindruckt" at bounding box center [284, 102] width 42 height 8
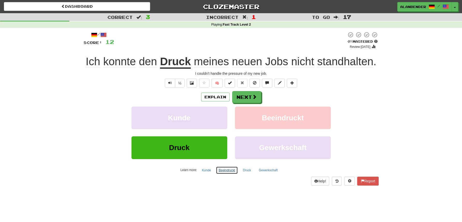
click at [227, 168] on button "Beeindruckt" at bounding box center [227, 170] width 22 height 8
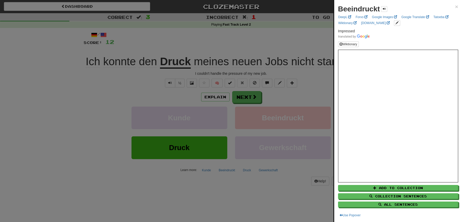
click at [265, 39] on div at bounding box center [231, 111] width 462 height 222
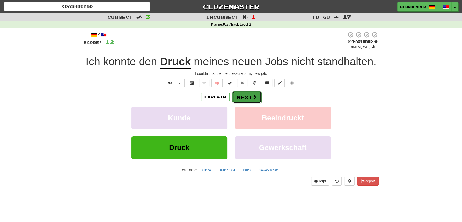
click at [248, 95] on button "Next" at bounding box center [247, 97] width 29 height 12
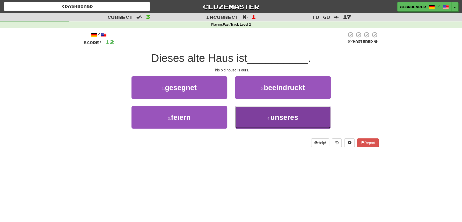
click at [284, 119] on span "unseres" at bounding box center [285, 117] width 28 height 8
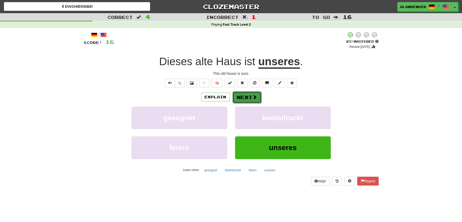
click at [246, 96] on button "Next" at bounding box center [247, 97] width 29 height 12
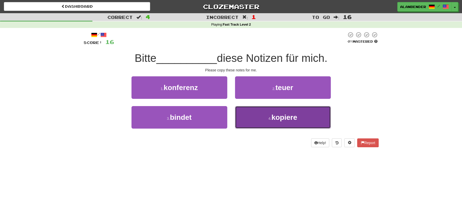
click at [284, 118] on span "kopiere" at bounding box center [285, 117] width 26 height 8
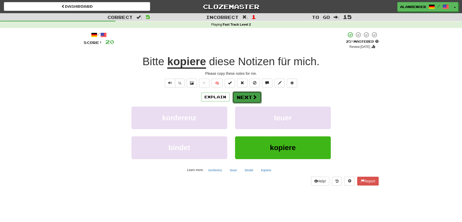
click at [252, 96] on span at bounding box center [254, 97] width 5 height 5
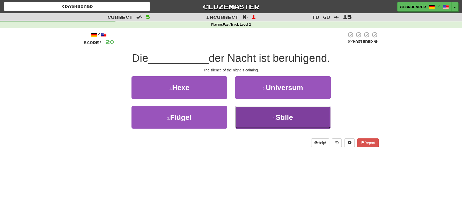
click at [281, 117] on span "Stille" at bounding box center [284, 117] width 17 height 8
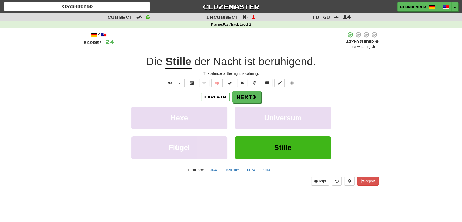
click at [279, 61] on span "beruhigend" at bounding box center [286, 61] width 54 height 12
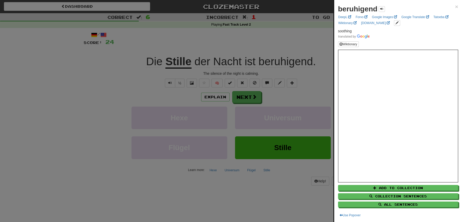
click at [274, 34] on div at bounding box center [231, 111] width 462 height 222
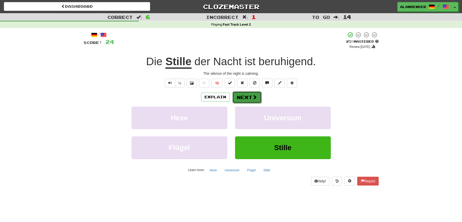
click at [247, 99] on button "Next" at bounding box center [247, 97] width 29 height 12
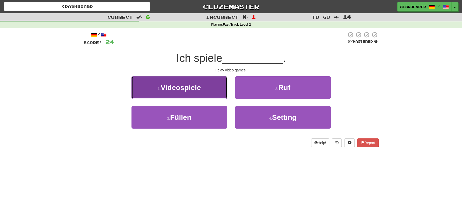
click at [195, 88] on span "Videospiele" at bounding box center [181, 88] width 40 height 8
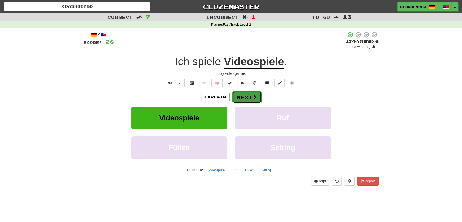
click at [243, 95] on button "Next" at bounding box center [247, 97] width 29 height 12
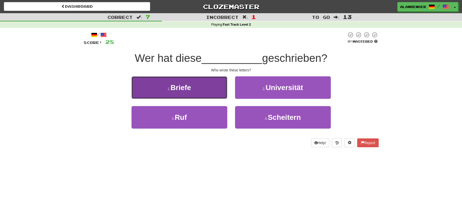
click at [173, 88] on span "Briefe" at bounding box center [181, 88] width 20 height 8
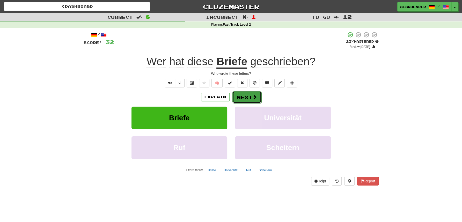
click at [247, 98] on button "Next" at bounding box center [247, 97] width 29 height 12
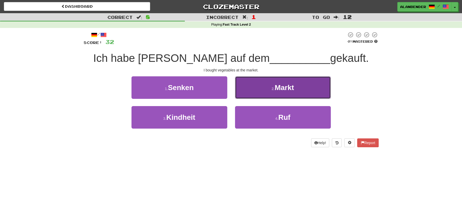
click at [292, 90] on span "Markt" at bounding box center [284, 88] width 19 height 8
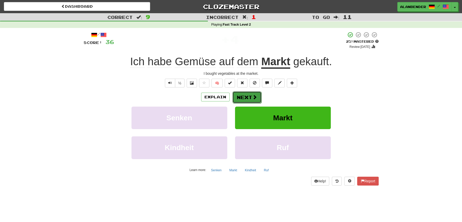
click at [240, 98] on button "Next" at bounding box center [247, 97] width 29 height 12
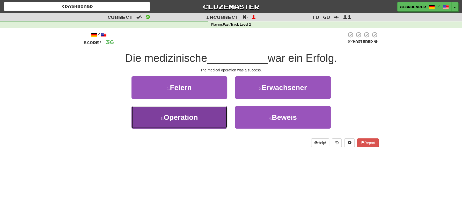
click at [185, 120] on span "Operation" at bounding box center [181, 117] width 34 height 8
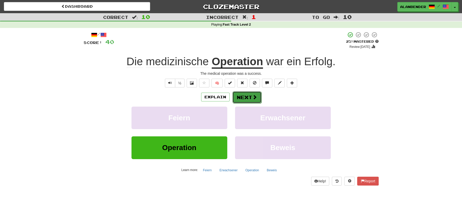
click at [244, 99] on button "Next" at bounding box center [247, 97] width 29 height 12
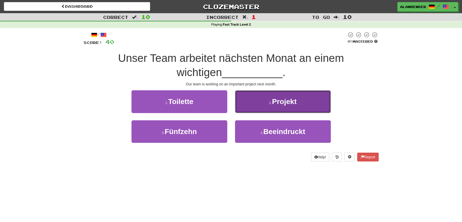
click at [284, 108] on button "2 . Projekt" at bounding box center [283, 101] width 96 height 23
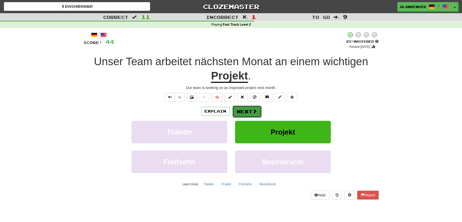
click at [247, 112] on button "Next" at bounding box center [247, 112] width 29 height 12
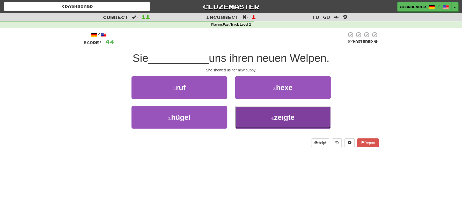
click at [286, 117] on span "zeigte" at bounding box center [284, 117] width 20 height 8
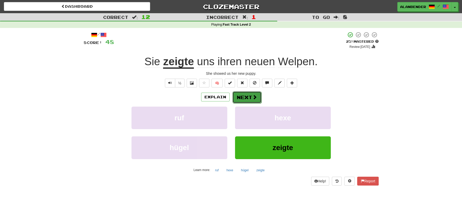
click at [241, 94] on button "Next" at bounding box center [247, 97] width 29 height 12
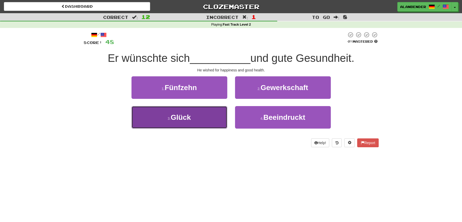
click at [180, 116] on span "Glück" at bounding box center [181, 117] width 20 height 8
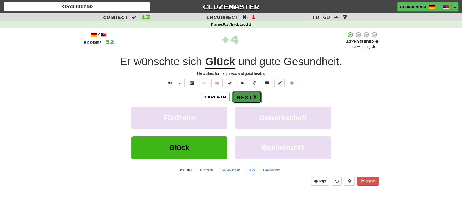
click at [244, 95] on button "Next" at bounding box center [247, 97] width 29 height 12
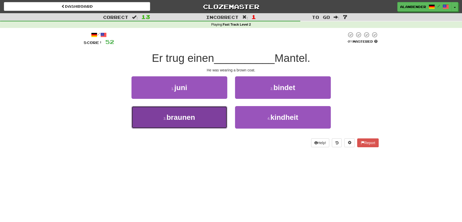
click at [189, 120] on span "braunen" at bounding box center [180, 117] width 28 height 8
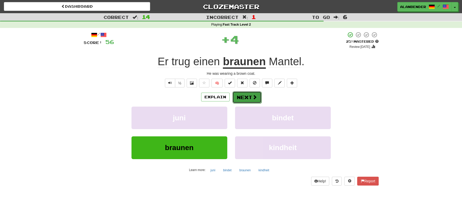
click at [243, 97] on button "Next" at bounding box center [247, 97] width 29 height 12
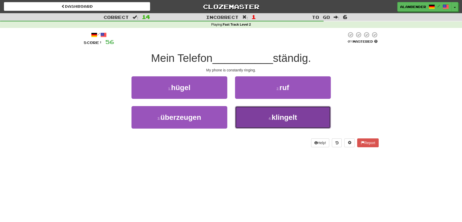
click at [284, 121] on span "klingelt" at bounding box center [284, 117] width 25 height 8
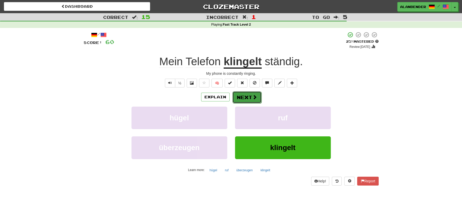
click at [245, 96] on button "Next" at bounding box center [247, 97] width 29 height 12
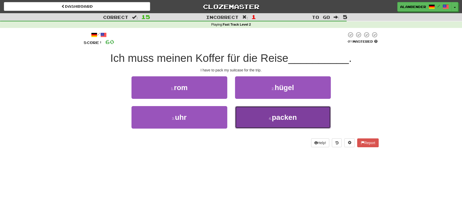
click at [277, 115] on span "packen" at bounding box center [284, 117] width 25 height 8
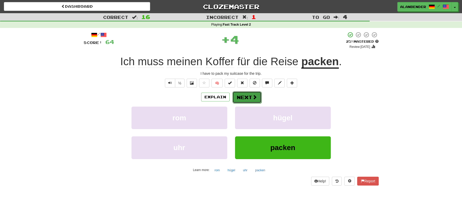
click at [247, 95] on button "Next" at bounding box center [247, 97] width 29 height 12
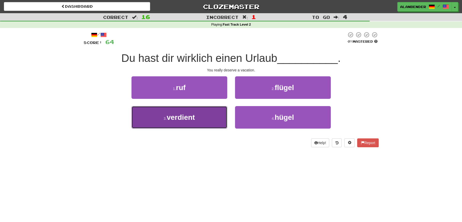
click at [191, 119] on span "verdient" at bounding box center [181, 117] width 28 height 8
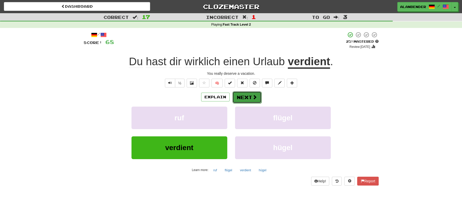
click at [244, 97] on button "Next" at bounding box center [247, 97] width 29 height 12
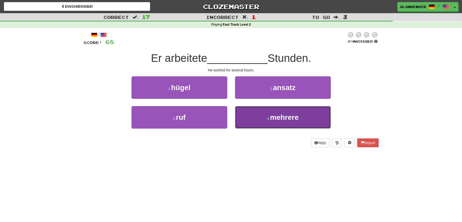
click at [279, 121] on span "mehrere" at bounding box center [284, 117] width 29 height 8
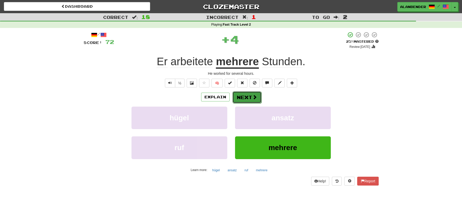
click at [248, 95] on button "Next" at bounding box center [247, 97] width 29 height 12
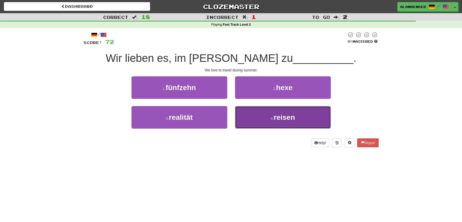
click at [281, 118] on span "reisen" at bounding box center [284, 117] width 21 height 8
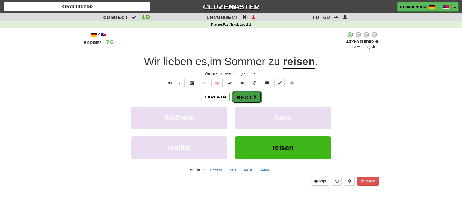
click at [243, 96] on button "Next" at bounding box center [247, 97] width 29 height 12
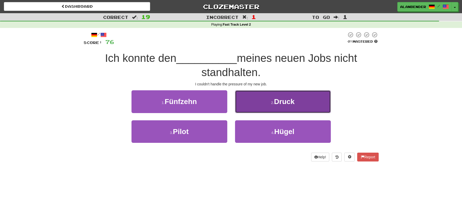
click at [280, 101] on span "Druck" at bounding box center [284, 102] width 20 height 8
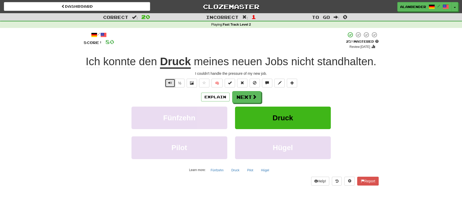
click at [170, 81] on span "Text-to-speech controls" at bounding box center [170, 83] width 4 height 4
click at [253, 96] on span at bounding box center [254, 97] width 5 height 5
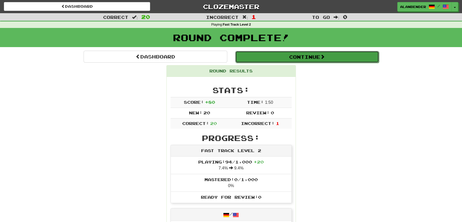
click at [287, 59] on button "Continue" at bounding box center [307, 57] width 144 height 12
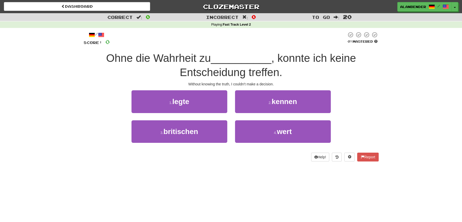
click at [67, 90] on div "Correct : 0 Incorrect : 0 To go : 20 Playing : Fast Track Level 2 / Score: 0 0 …" at bounding box center [231, 91] width 462 height 156
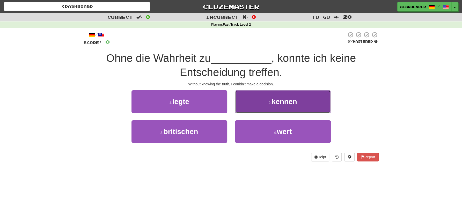
click at [282, 102] on span "kennen" at bounding box center [284, 102] width 25 height 8
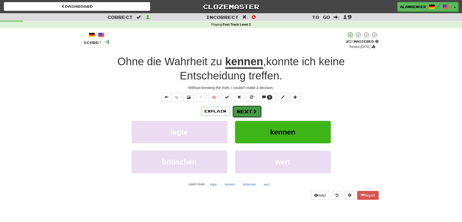
click at [246, 109] on button "Next" at bounding box center [247, 112] width 29 height 12
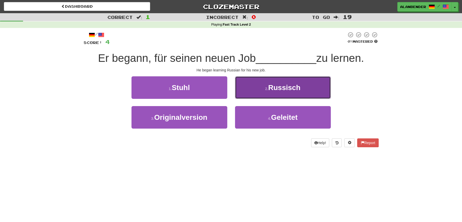
click at [282, 87] on span "Russisch" at bounding box center [284, 88] width 32 height 8
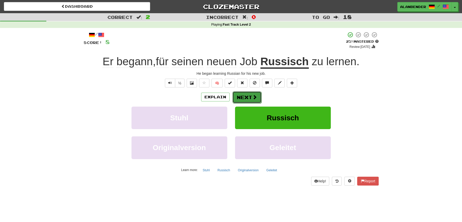
click at [249, 96] on button "Next" at bounding box center [247, 97] width 29 height 12
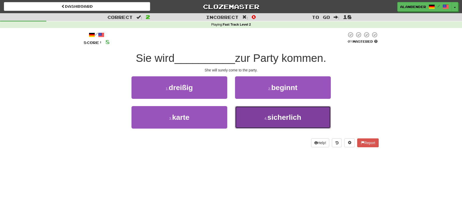
click at [276, 118] on span "sicherlich" at bounding box center [284, 117] width 34 height 8
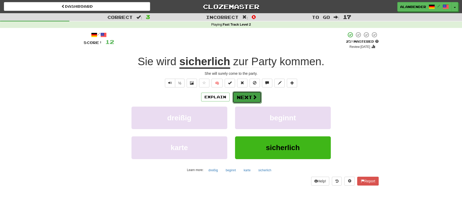
click at [243, 97] on button "Next" at bounding box center [247, 97] width 29 height 12
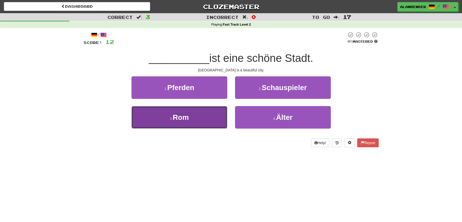
click at [184, 119] on span "Rom" at bounding box center [181, 117] width 16 height 8
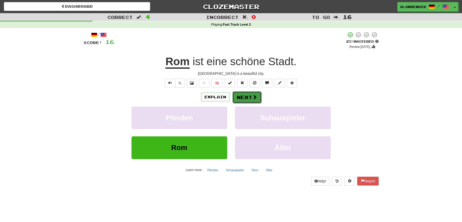
click at [248, 98] on button "Next" at bounding box center [247, 97] width 29 height 12
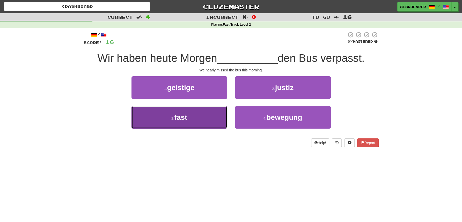
click at [186, 118] on span "fast" at bounding box center [180, 117] width 13 height 8
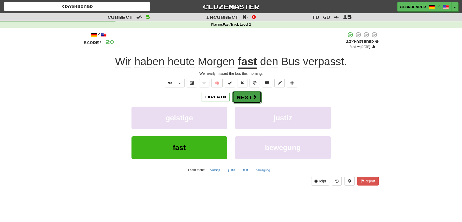
click at [245, 98] on button "Next" at bounding box center [247, 97] width 29 height 12
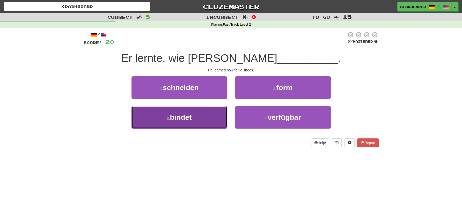
click at [187, 120] on span "bindet" at bounding box center [181, 117] width 22 height 8
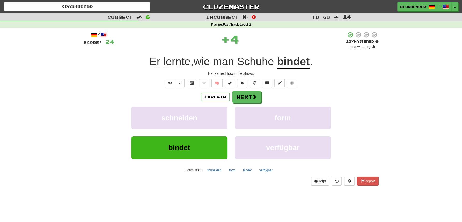
click at [293, 65] on u "bindet" at bounding box center [293, 61] width 33 height 13
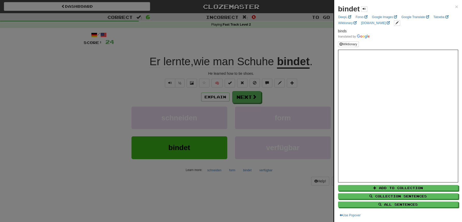
click at [285, 39] on div at bounding box center [231, 111] width 462 height 222
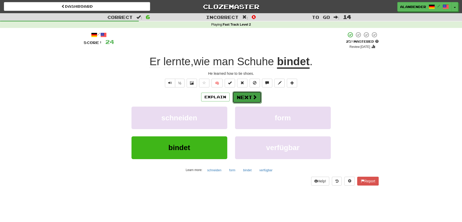
click at [245, 96] on button "Next" at bounding box center [247, 97] width 29 height 12
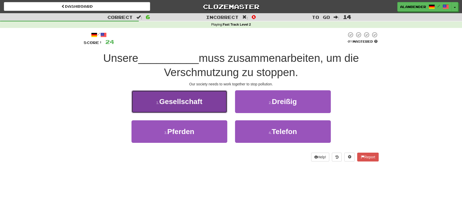
click at [195, 102] on span "Gesellschaft" at bounding box center [180, 102] width 43 height 8
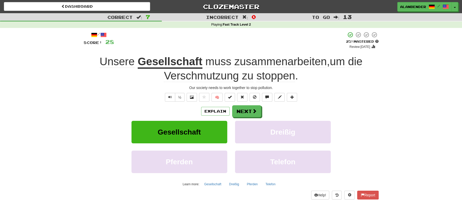
click at [79, 117] on div "Correct : 7 Incorrect : 0 To go : 13 Playing : Fast Track Level 2 / Score: 28 +…" at bounding box center [231, 110] width 462 height 194
